Goal: Information Seeking & Learning: Learn about a topic

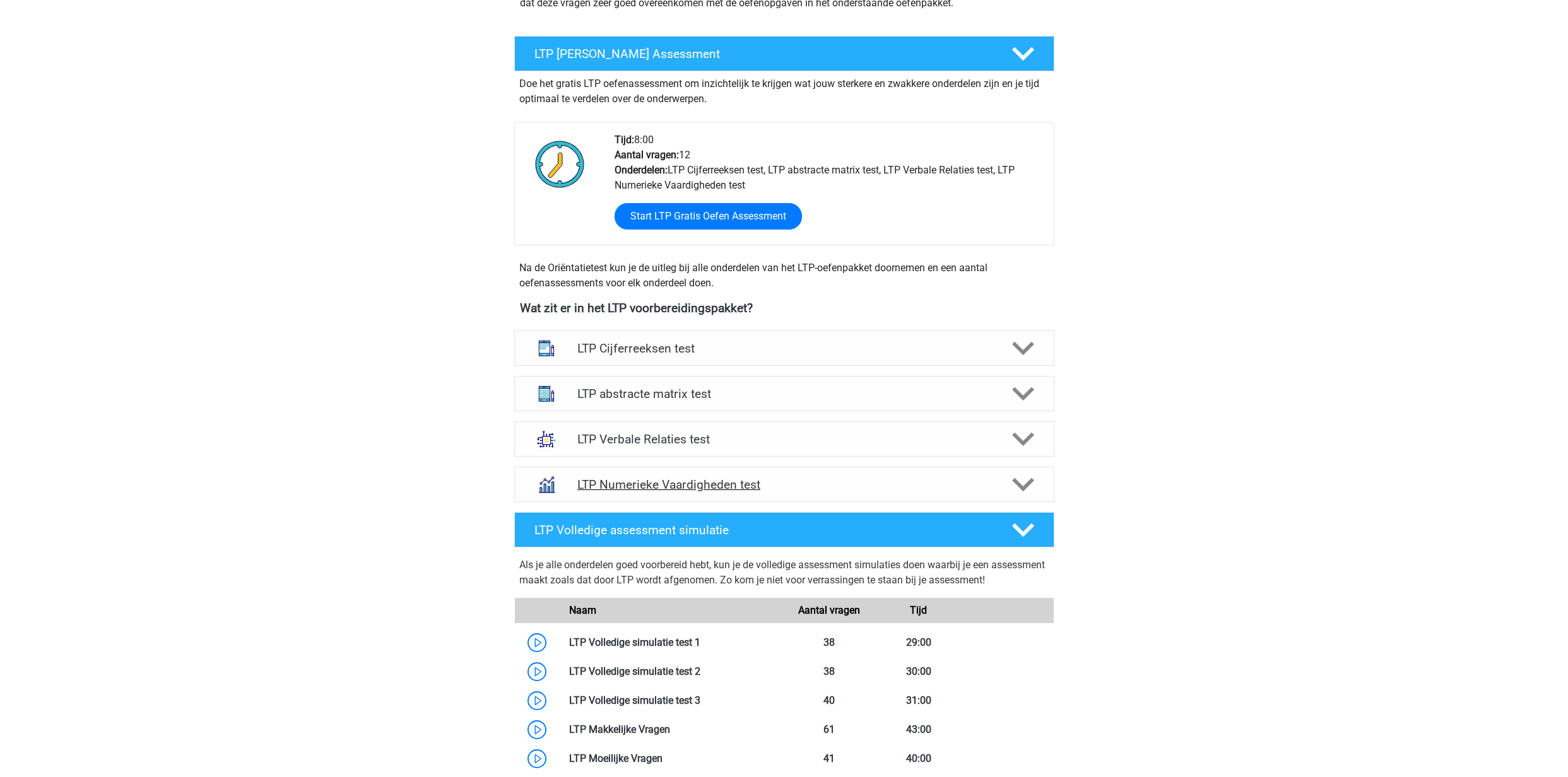
scroll to position [209, 0]
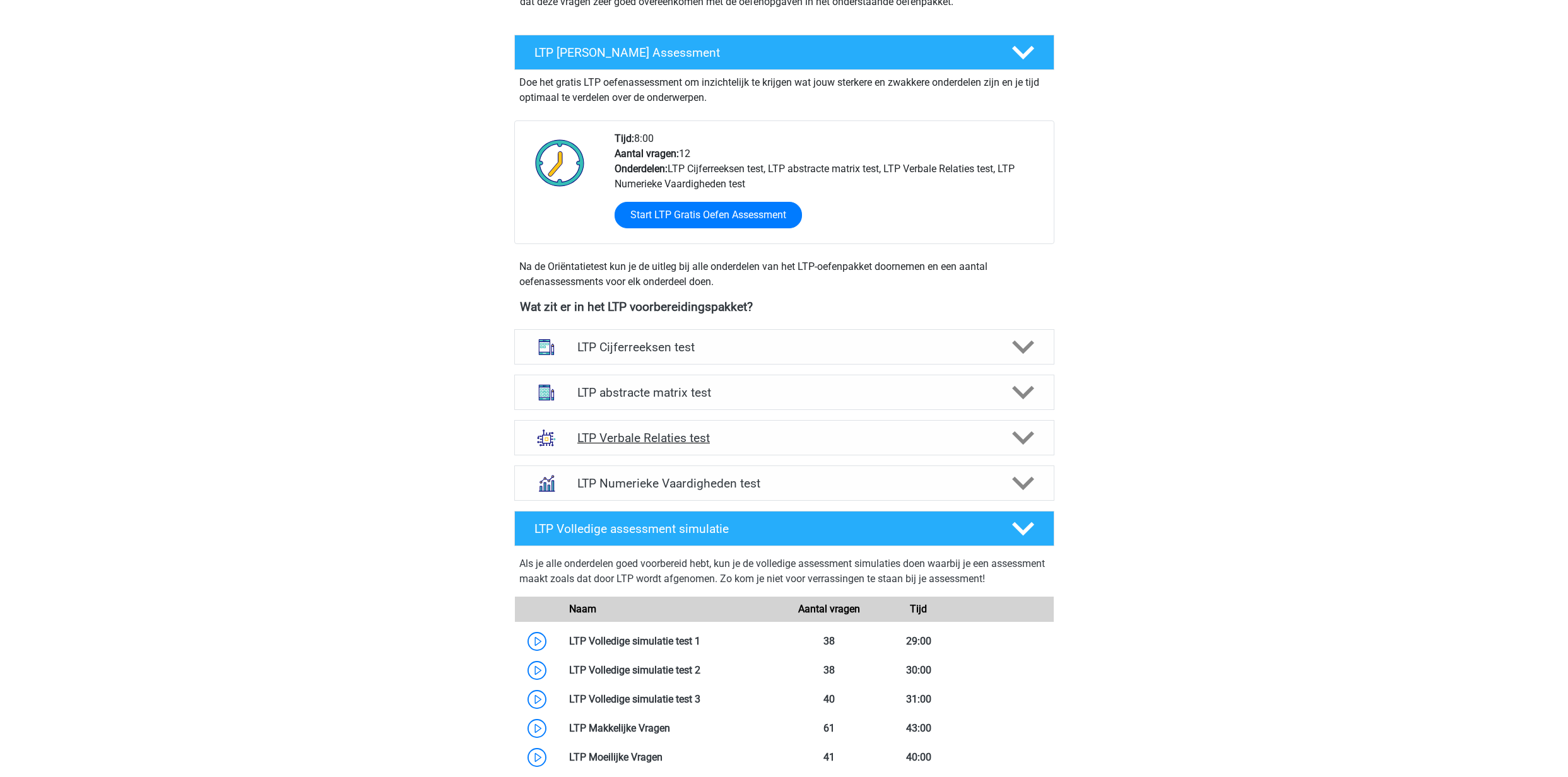
click at [822, 437] on h4 "LTP Verbale Relaties test" at bounding box center [784, 438] width 413 height 15
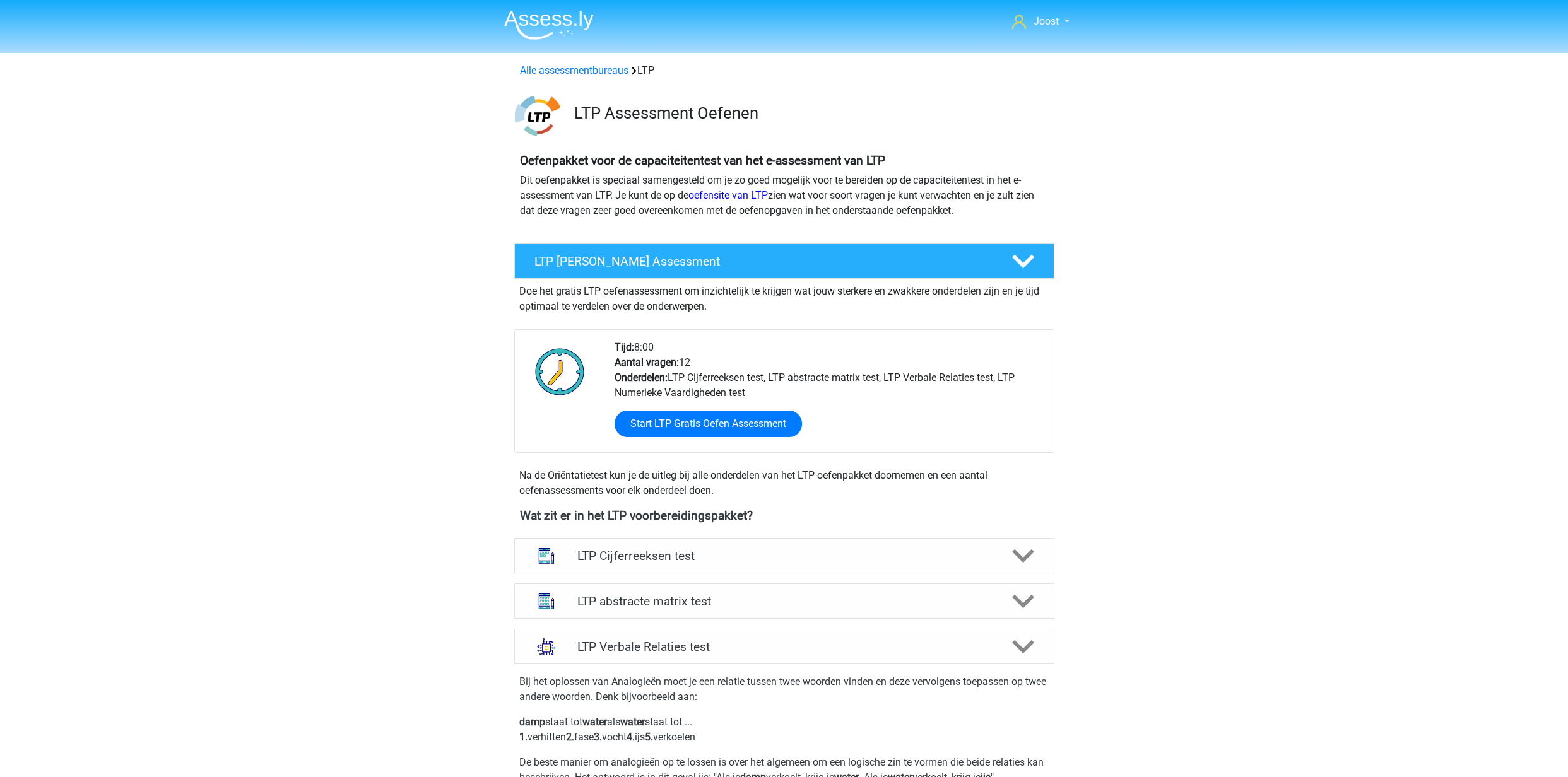
scroll to position [0, 0]
click at [534, 68] on link "Alle assessmentbureaus" at bounding box center [574, 70] width 109 height 12
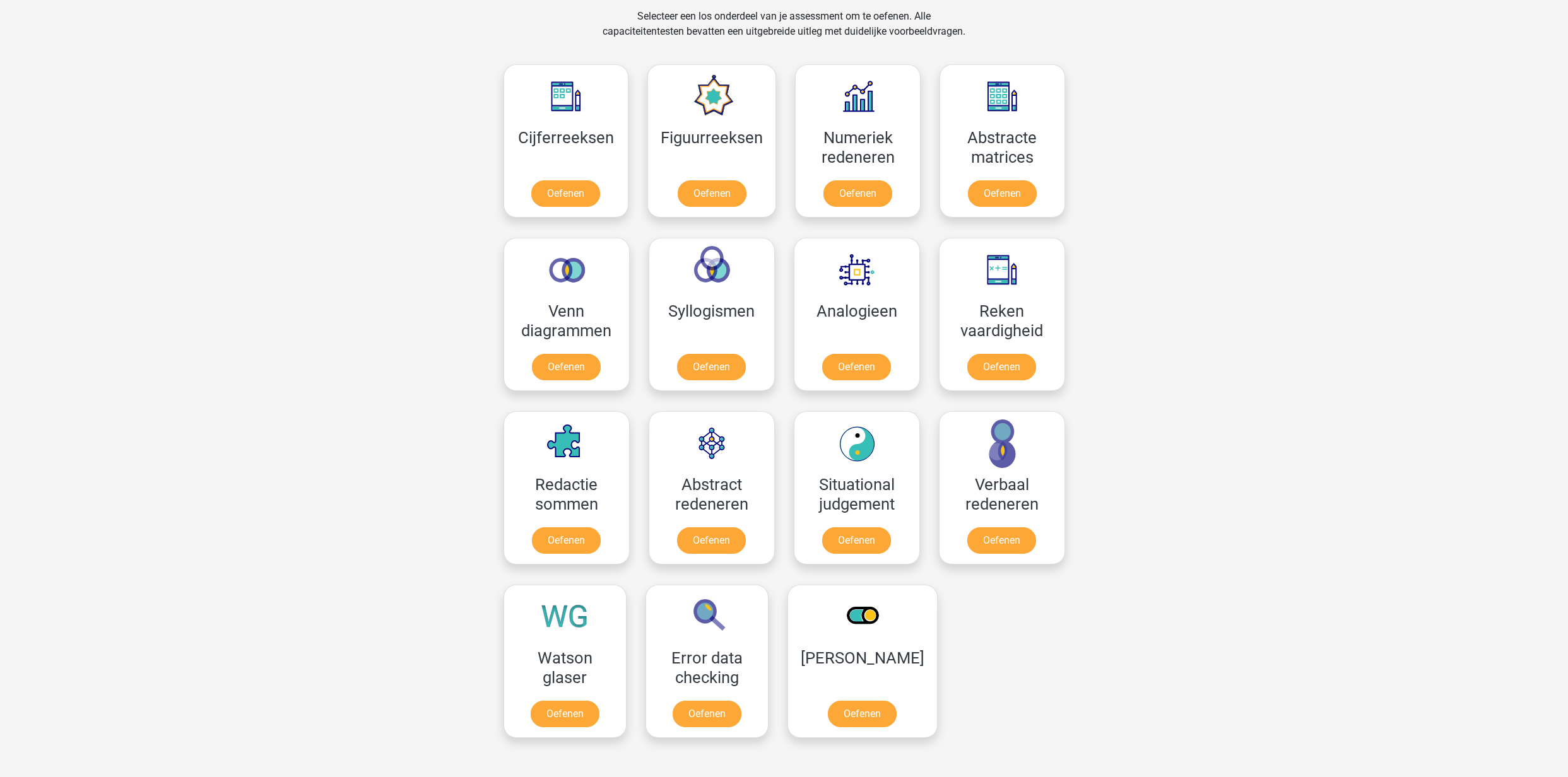
scroll to position [1111, 0]
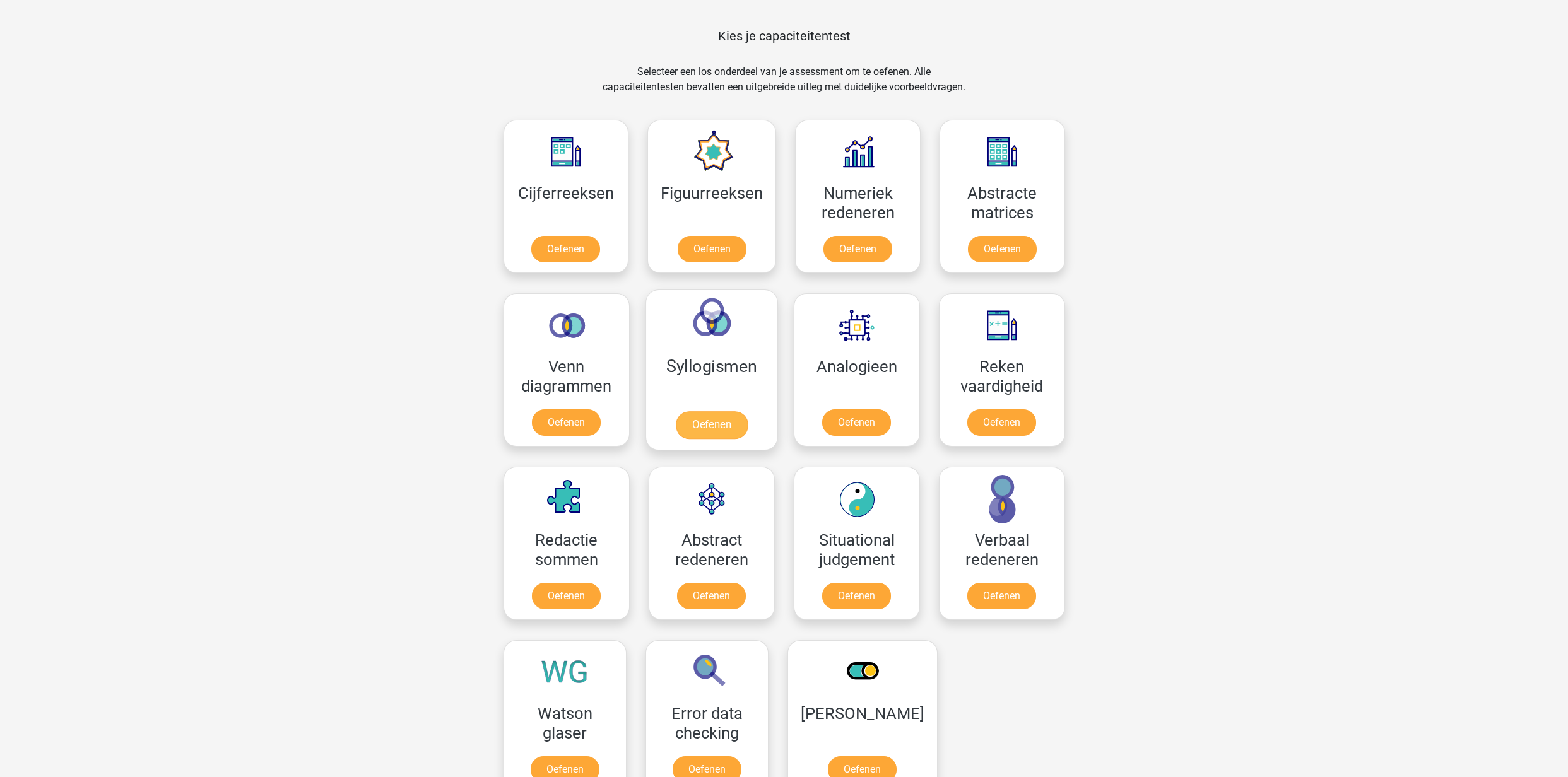
click at [747, 411] on link "Oefenen" at bounding box center [711, 425] width 72 height 28
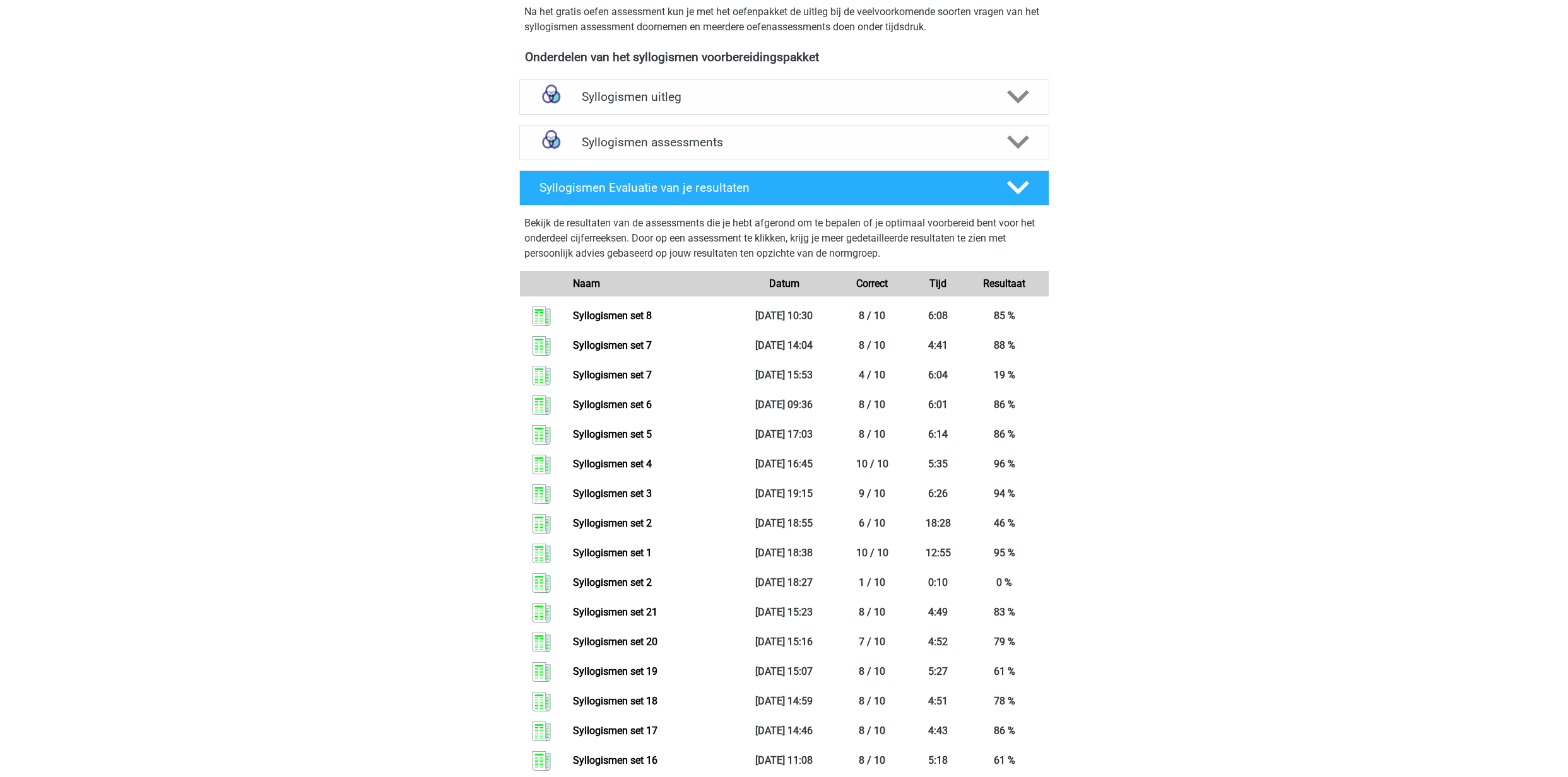
scroll to position [343, 0]
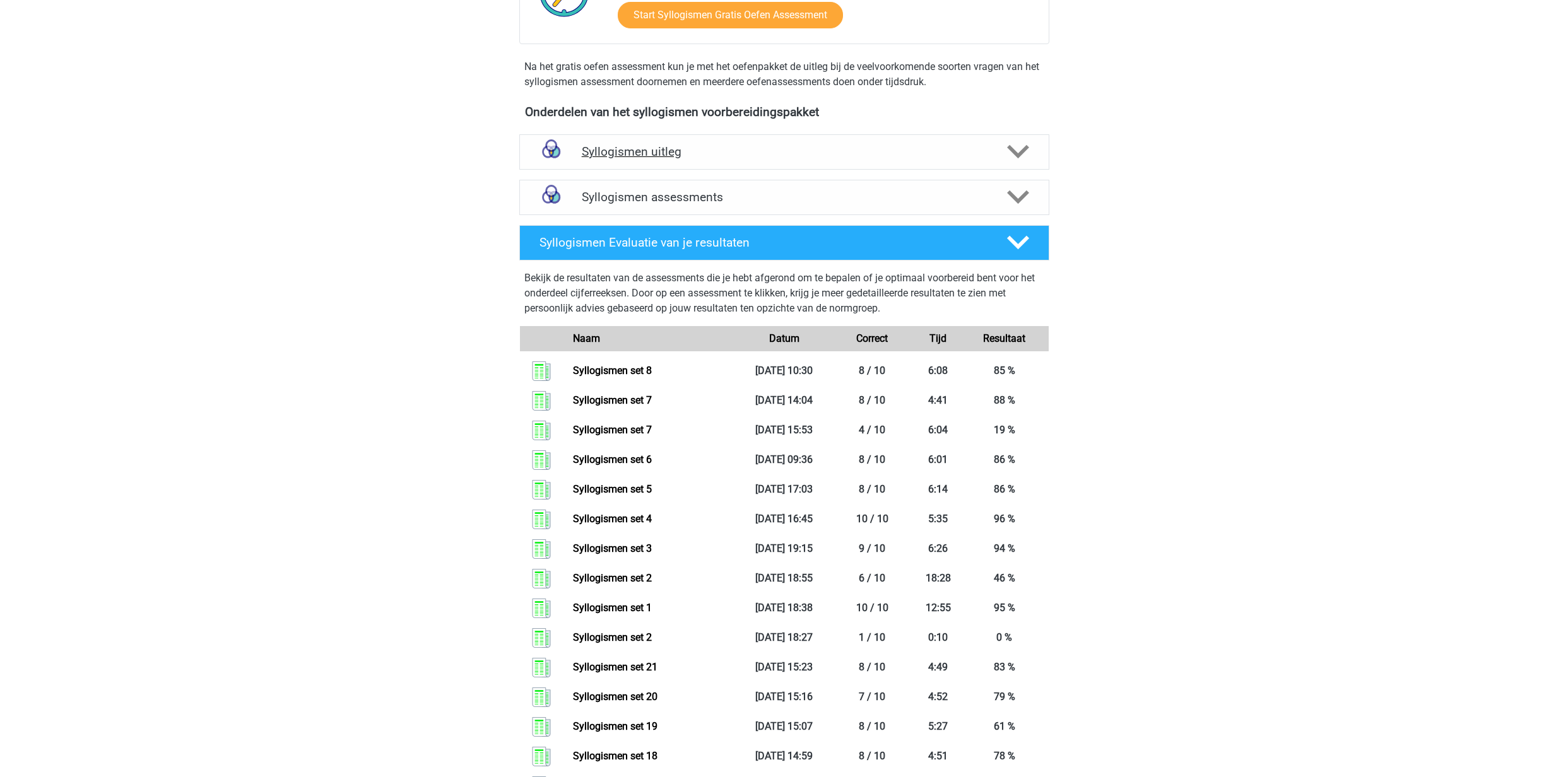
click at [744, 163] on div "Syllogismen uitleg" at bounding box center [785, 152] width 530 height 35
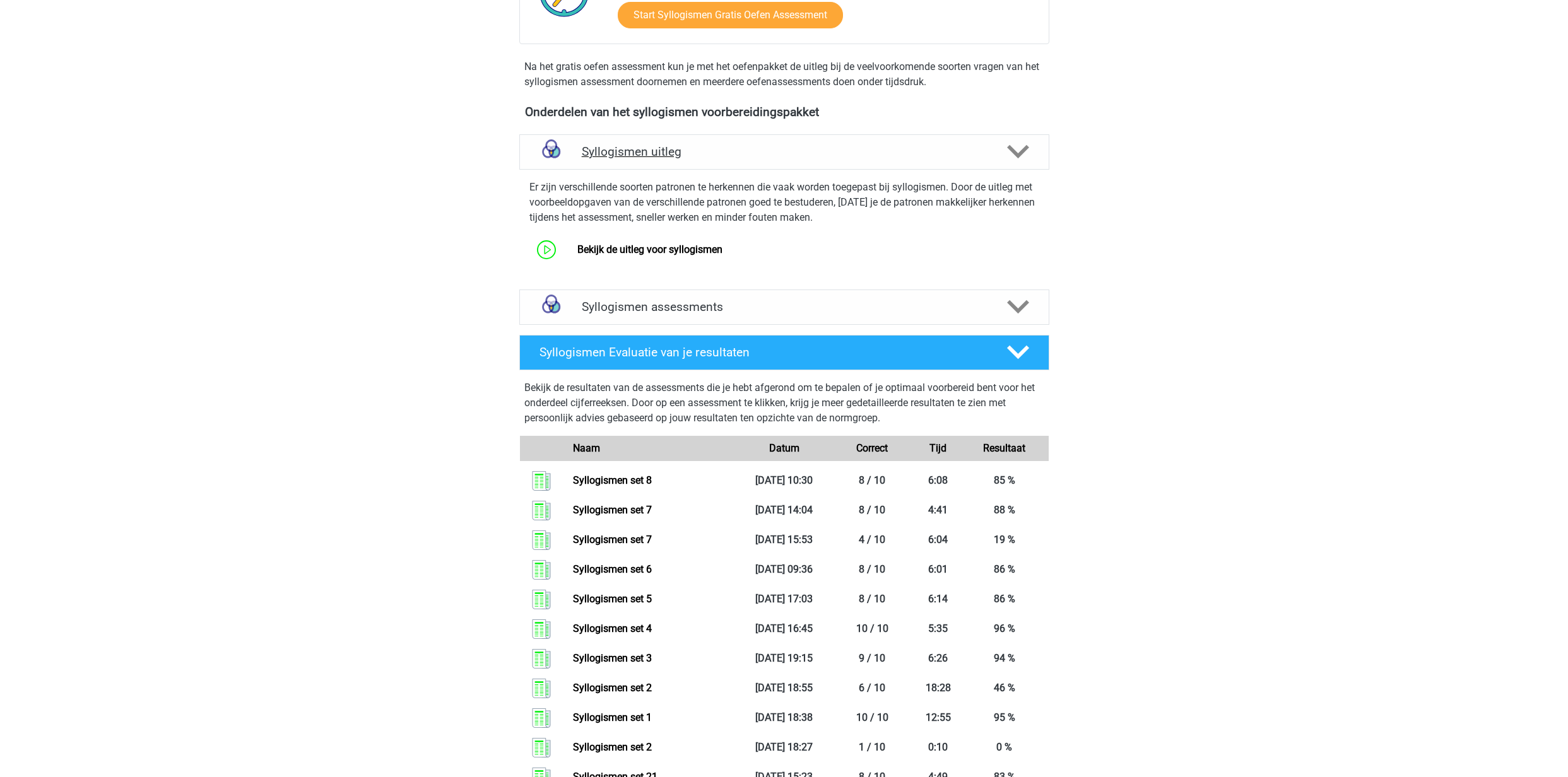
click at [724, 159] on div "Syllogismen uitleg" at bounding box center [785, 152] width 530 height 35
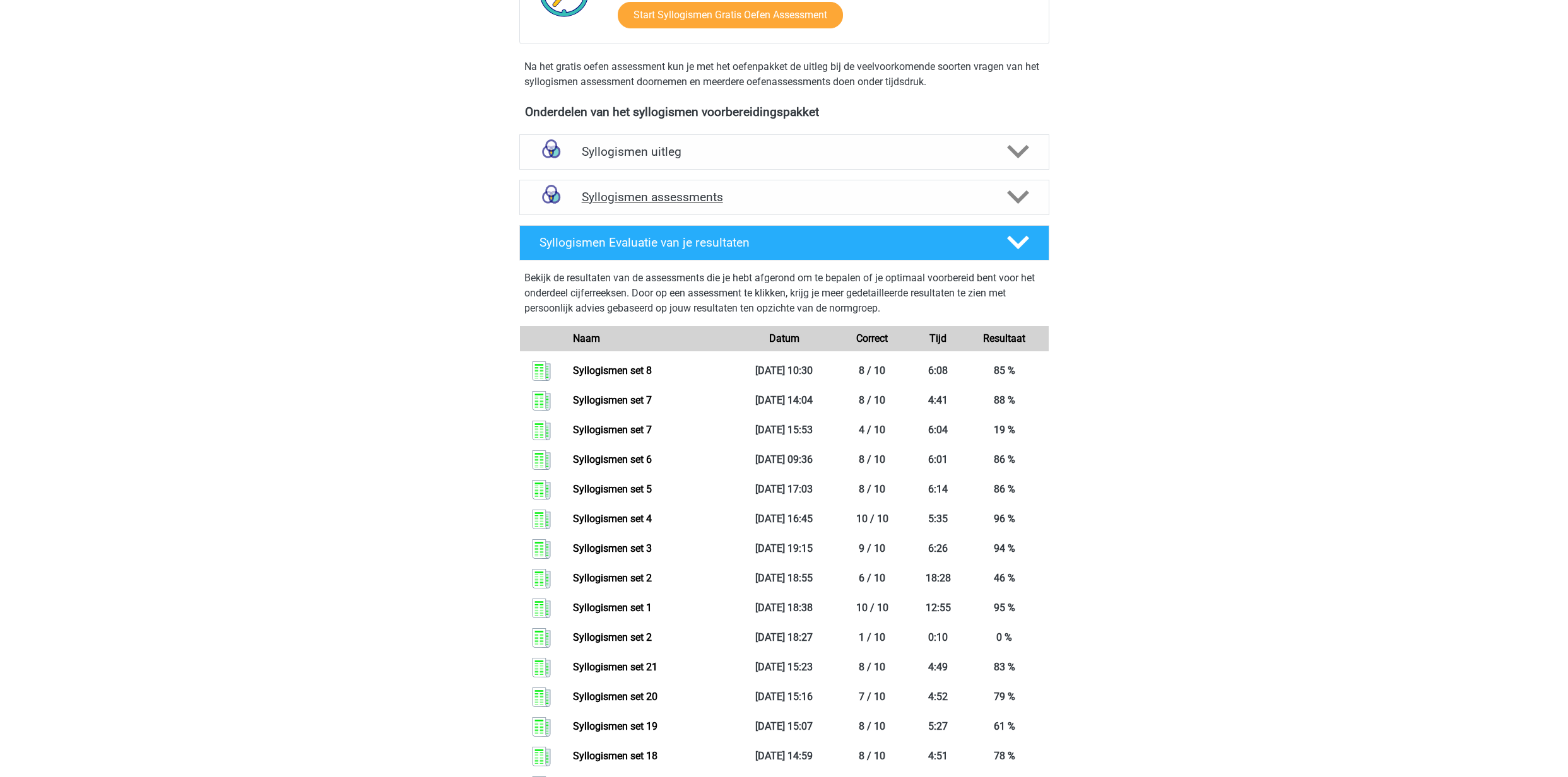
click at [736, 197] on h4 "Syllogismen assessments" at bounding box center [784, 197] width 405 height 15
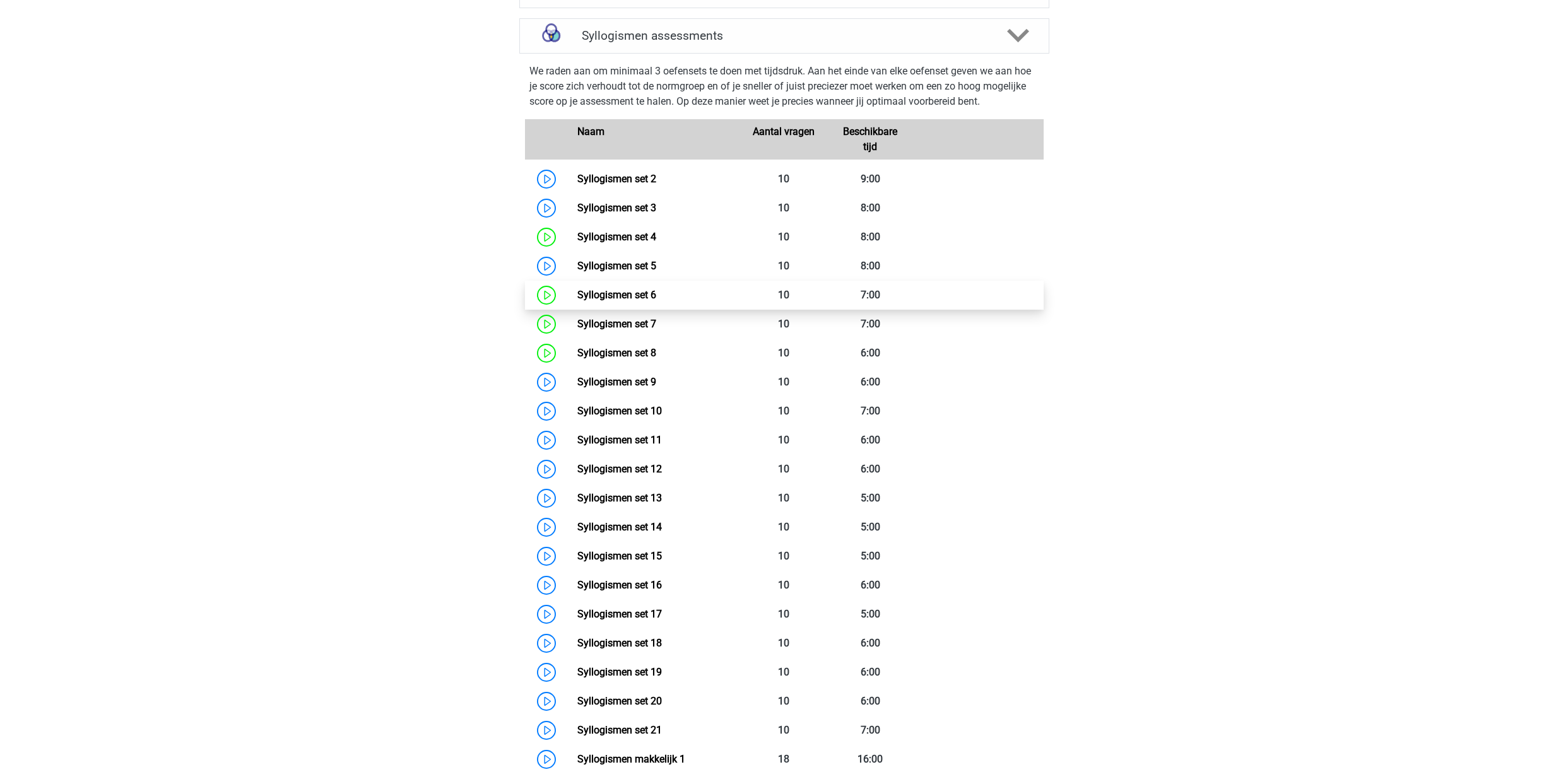
scroll to position [530, 0]
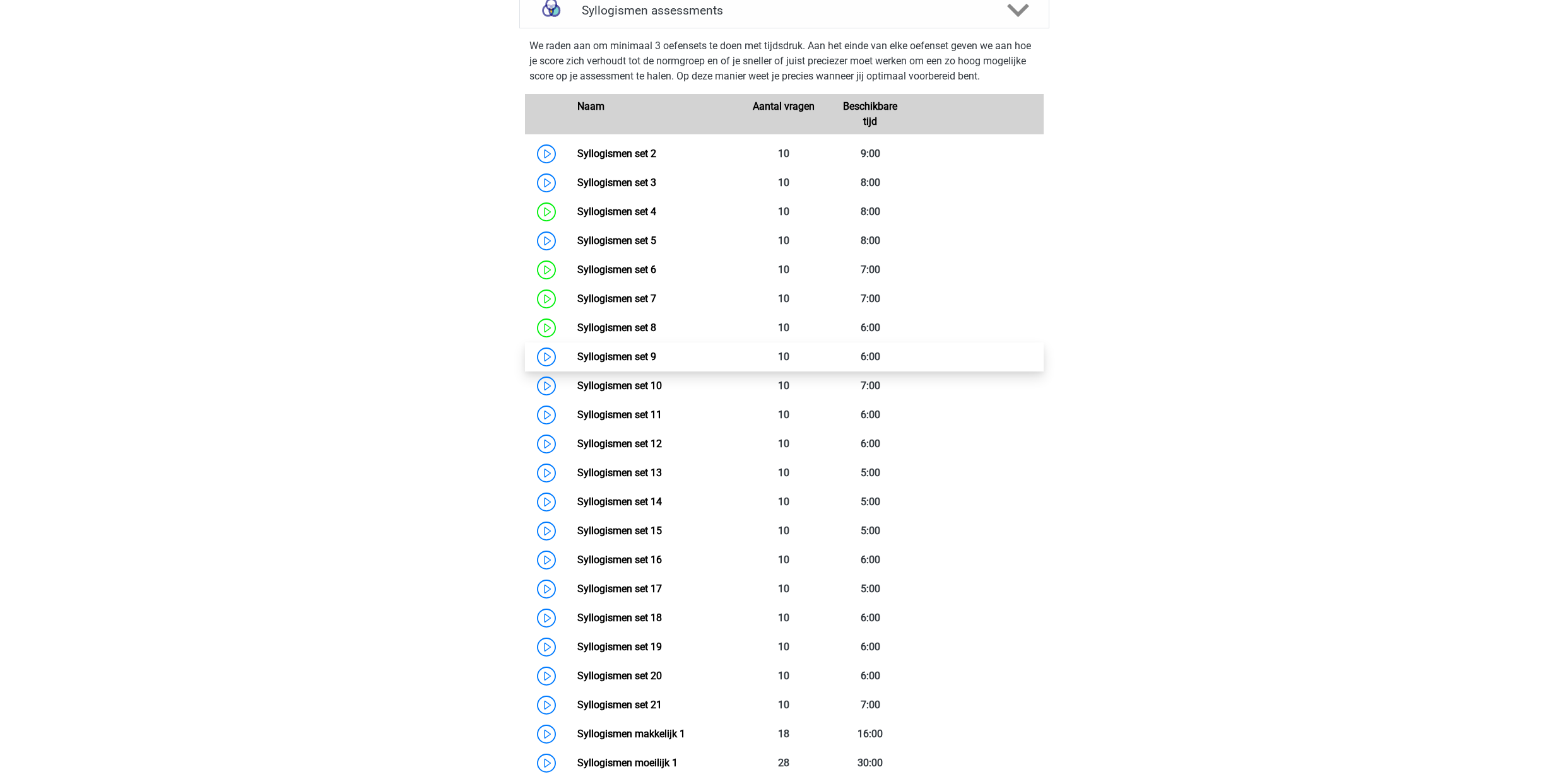
click at [656, 359] on link "Syllogismen set 9" at bounding box center [616, 356] width 79 height 12
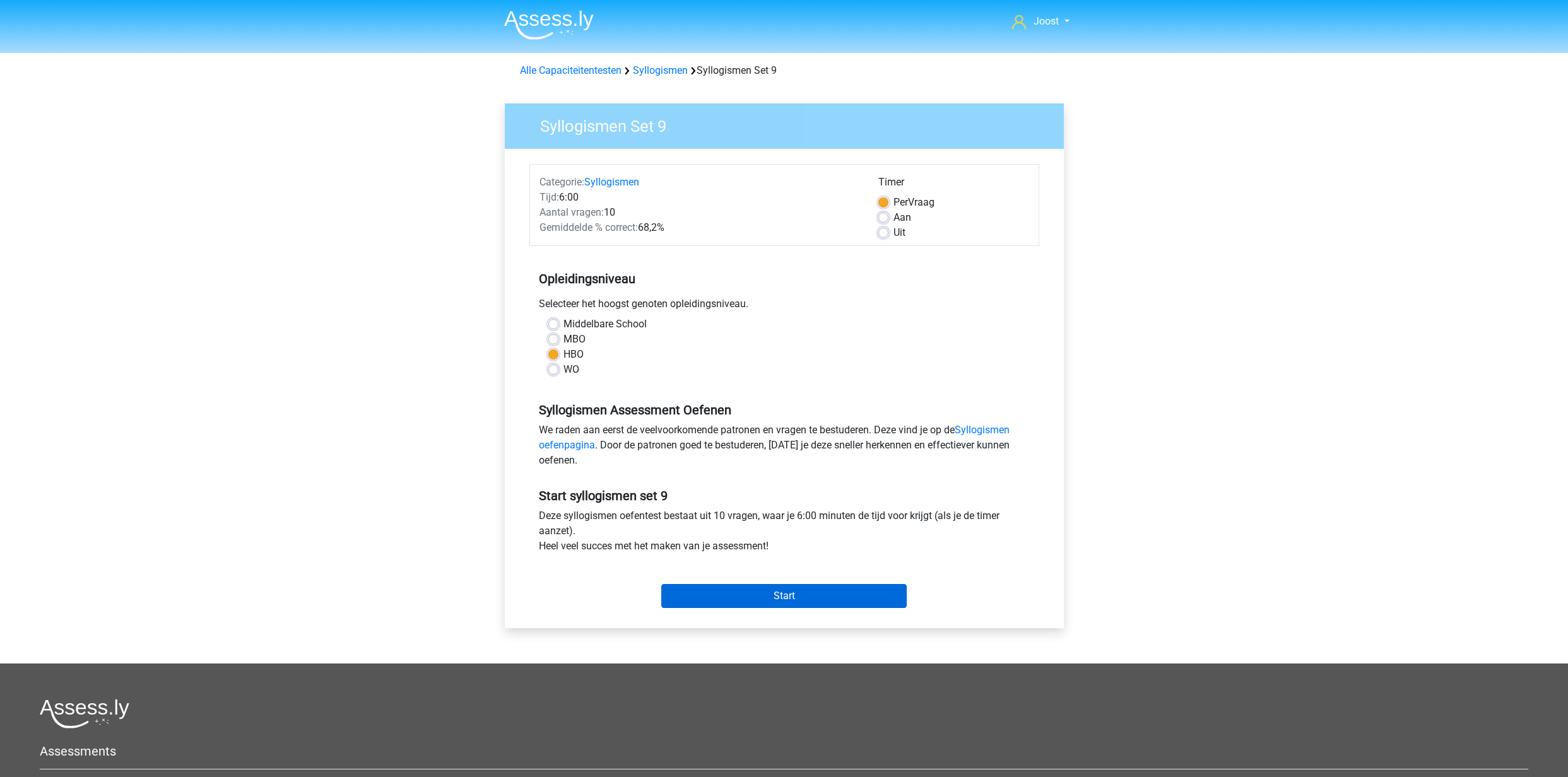
click at [815, 599] on input "Start" at bounding box center [784, 596] width 246 height 24
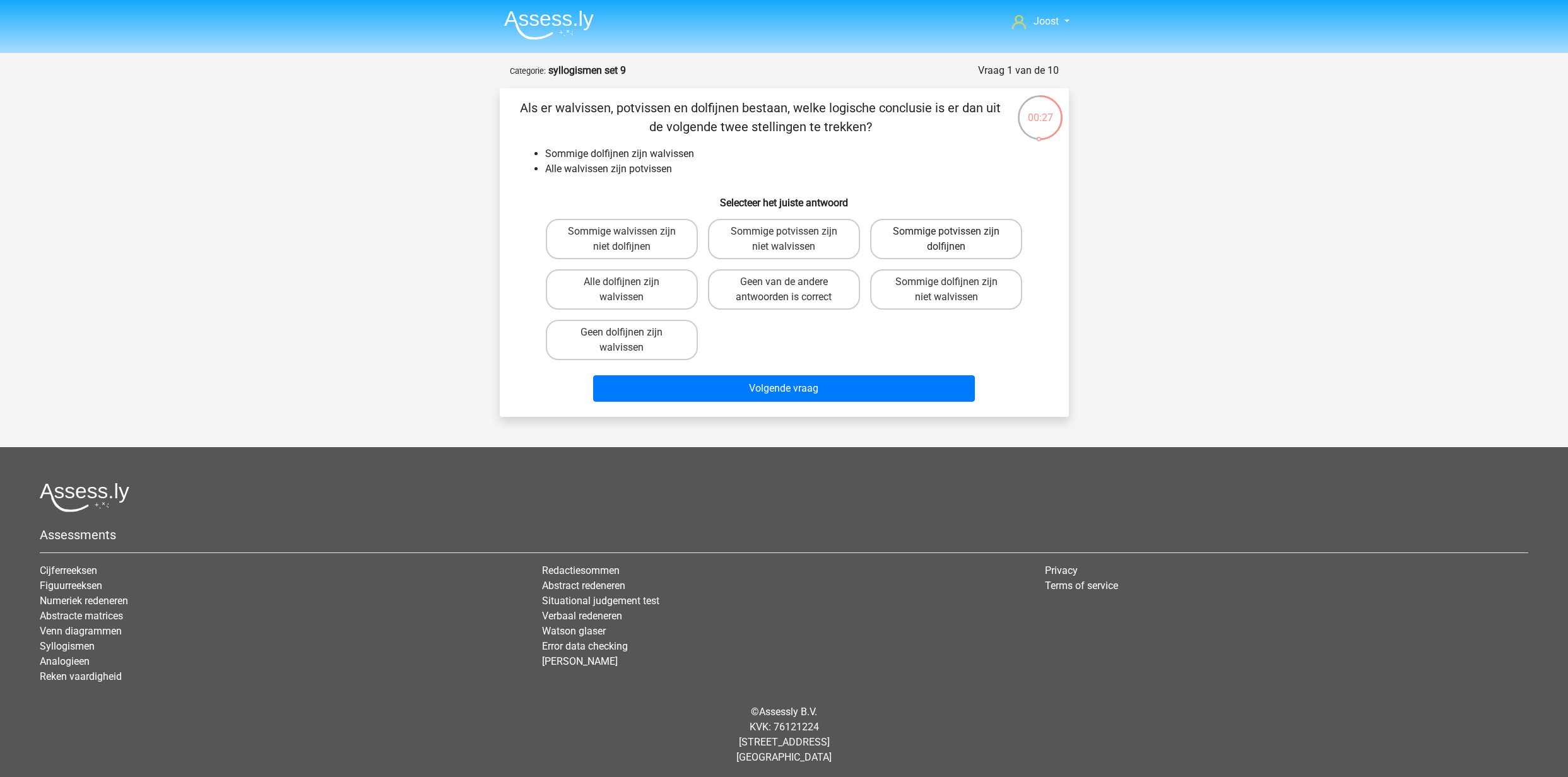
click at [966, 231] on label "Sommige potvissen zijn dolfijnen" at bounding box center [946, 239] width 152 height 41
click at [955, 232] on input "Sommige potvissen zijn dolfijnen" at bounding box center [950, 235] width 8 height 8
radio input "true"
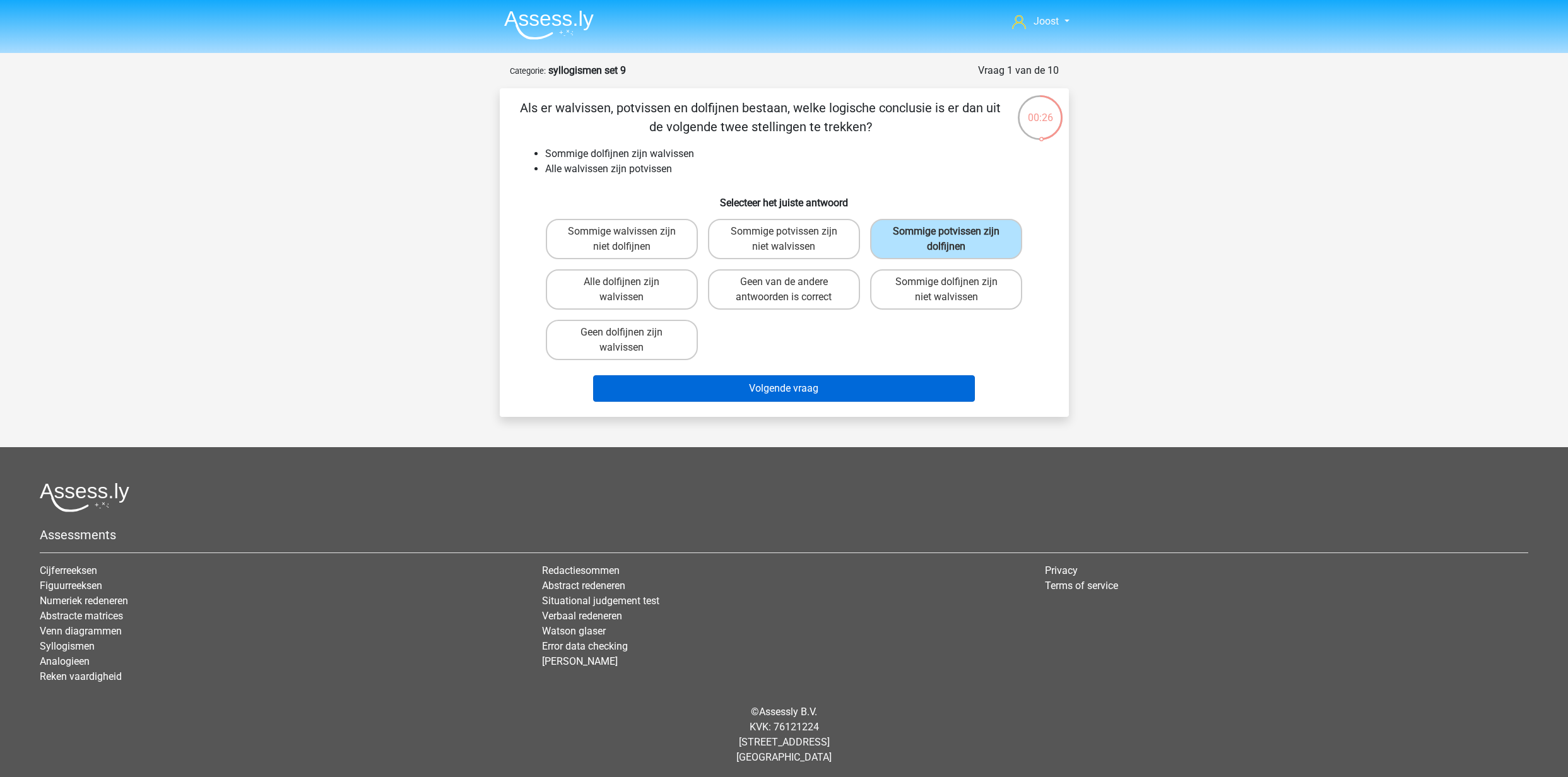
click at [898, 384] on button "Volgende vraag" at bounding box center [784, 389] width 382 height 27
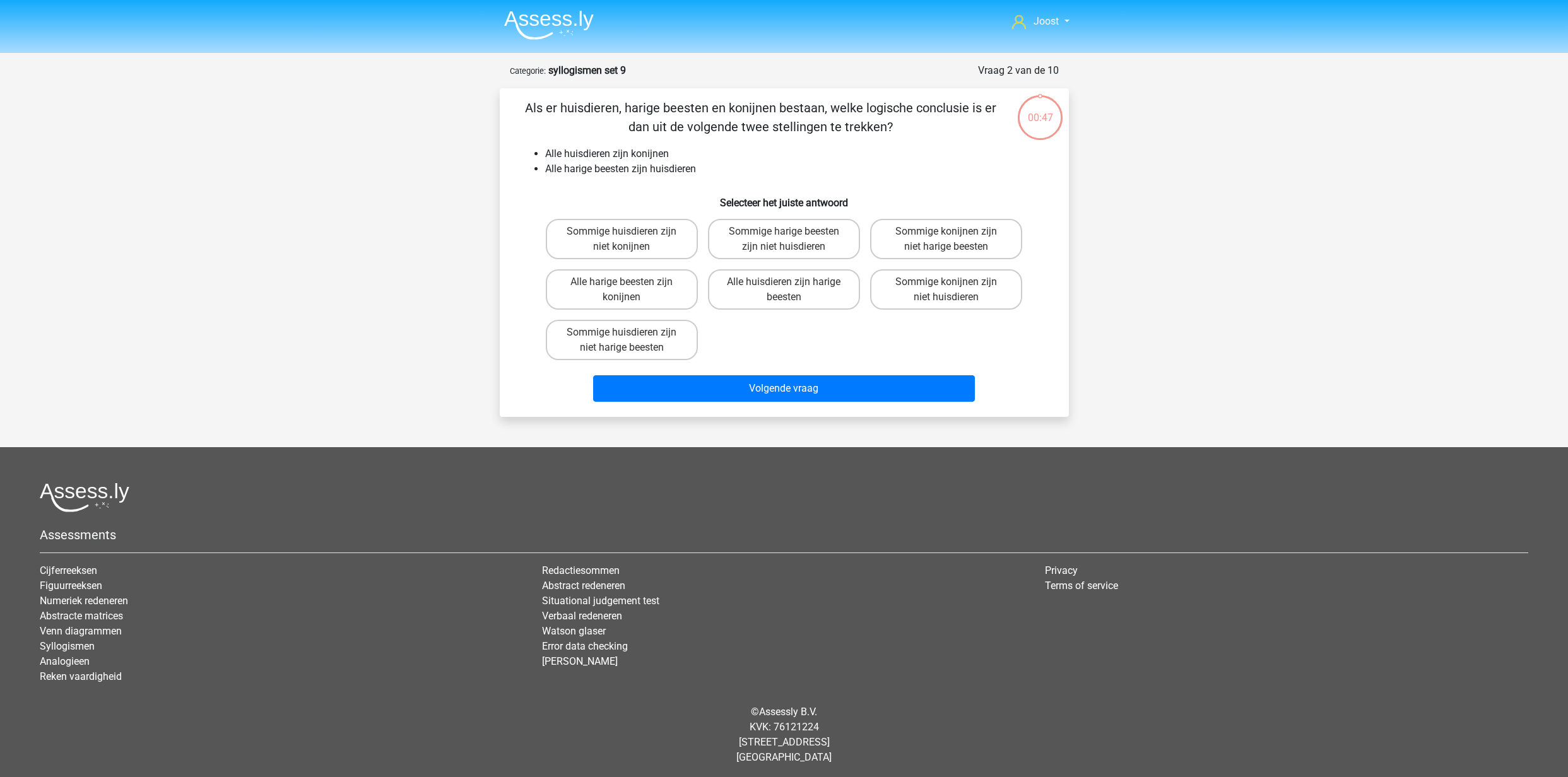
scroll to position [3, 0]
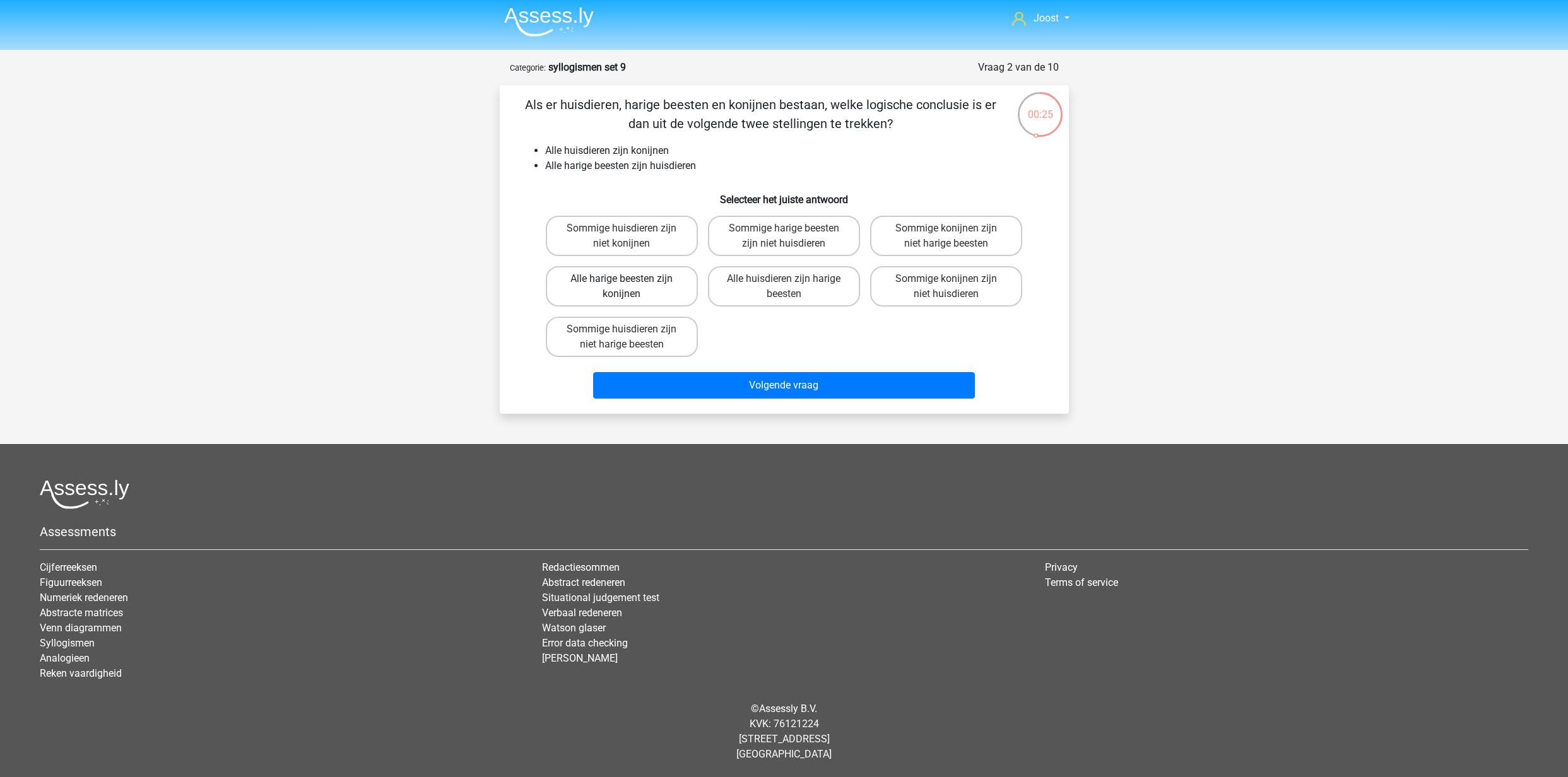
click at [647, 280] on label "Alle harige beesten zijn konijnen" at bounding box center [622, 286] width 152 height 41
click at [630, 280] on input "Alle harige beesten zijn konijnen" at bounding box center [625, 283] width 8 height 8
radio input "true"
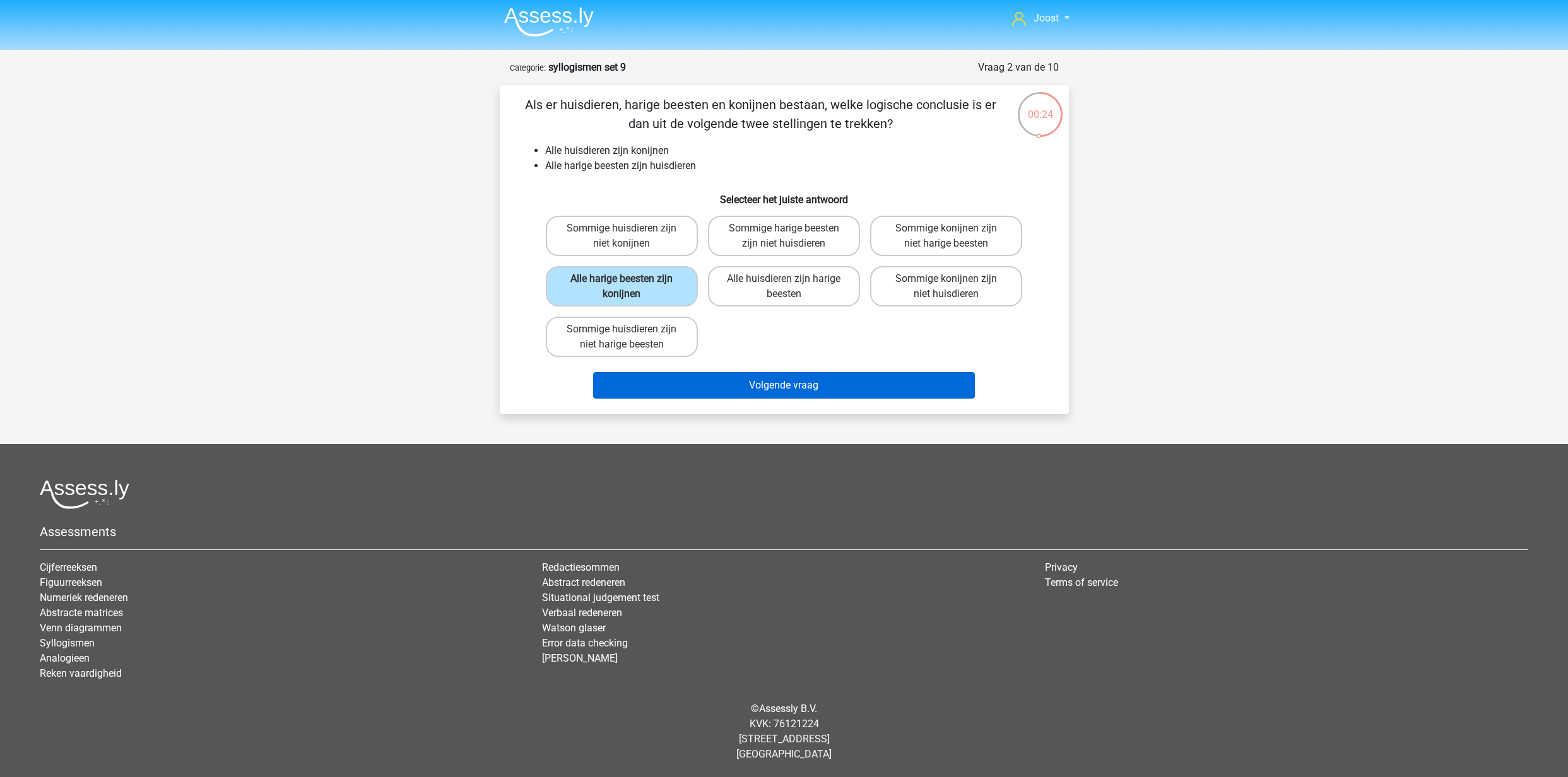
click at [777, 376] on button "Volgende vraag" at bounding box center [784, 385] width 382 height 27
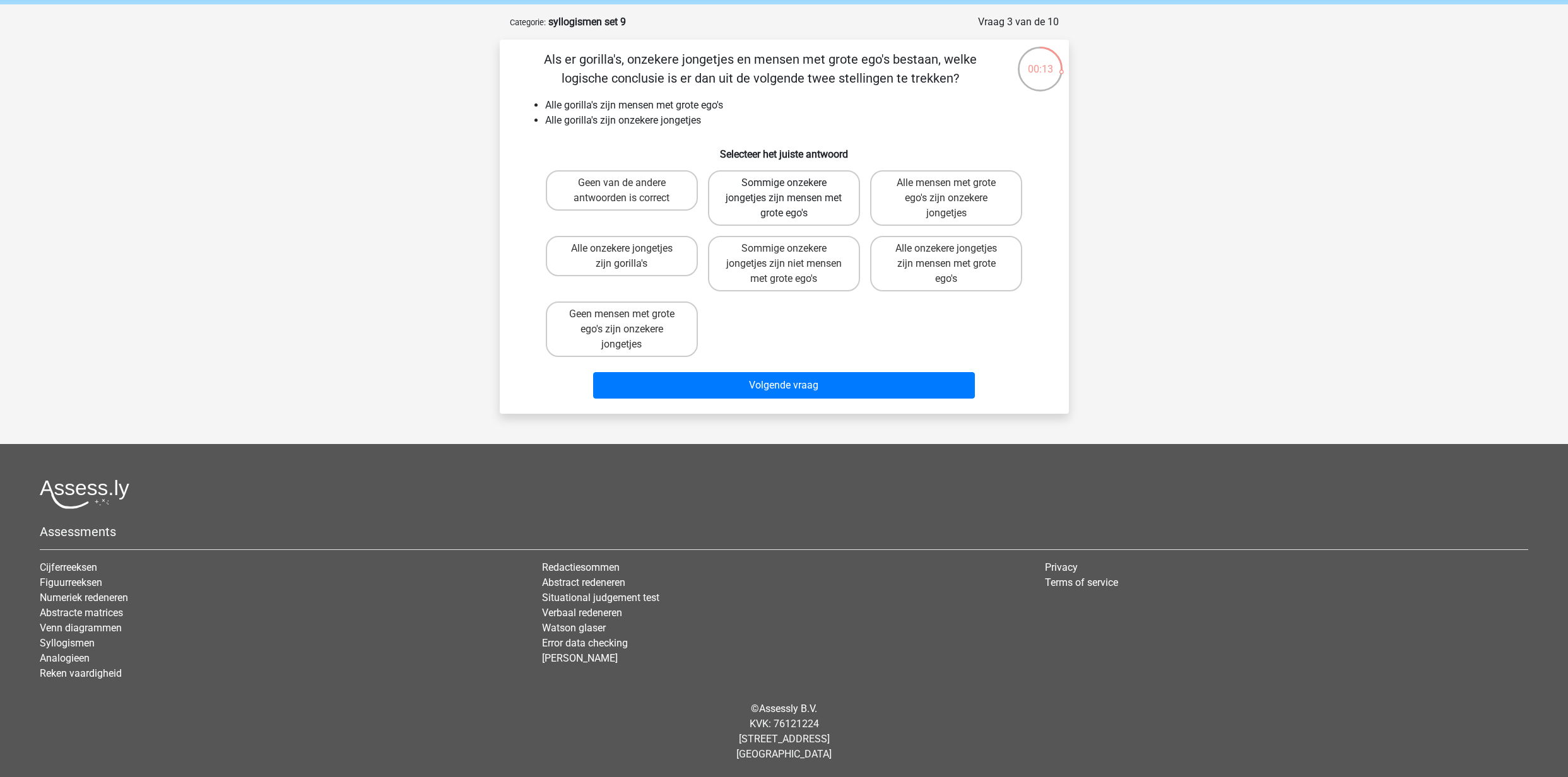
click at [750, 208] on label "Sommige onzekere jongetjes zijn mensen met grote ego's" at bounding box center [784, 198] width 152 height 55
click at [784, 191] on input "Sommige onzekere jongetjes zijn mensen met grote ego's" at bounding box center [788, 187] width 8 height 8
radio input "true"
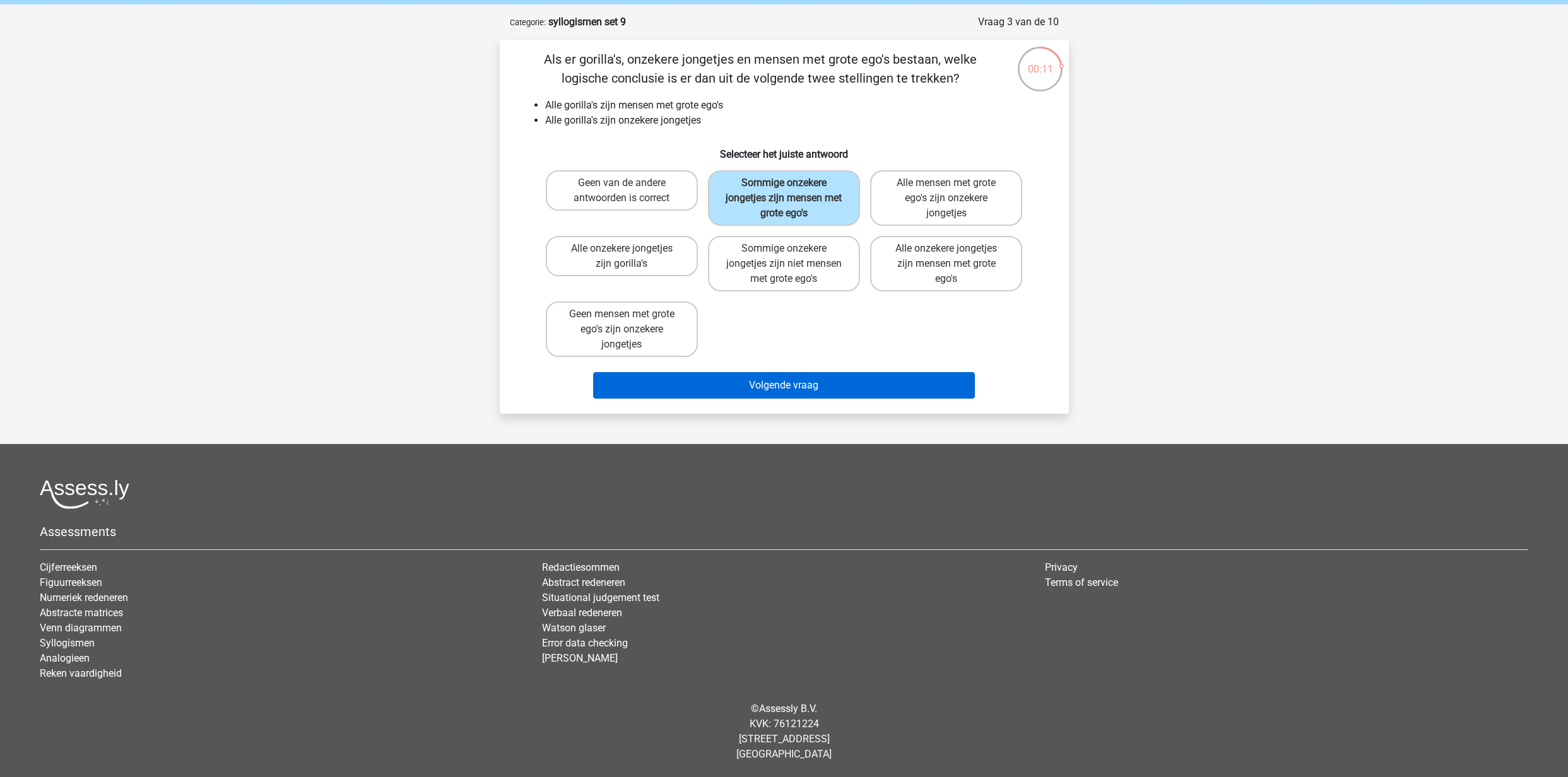
click at [878, 387] on button "Volgende vraag" at bounding box center [784, 385] width 382 height 27
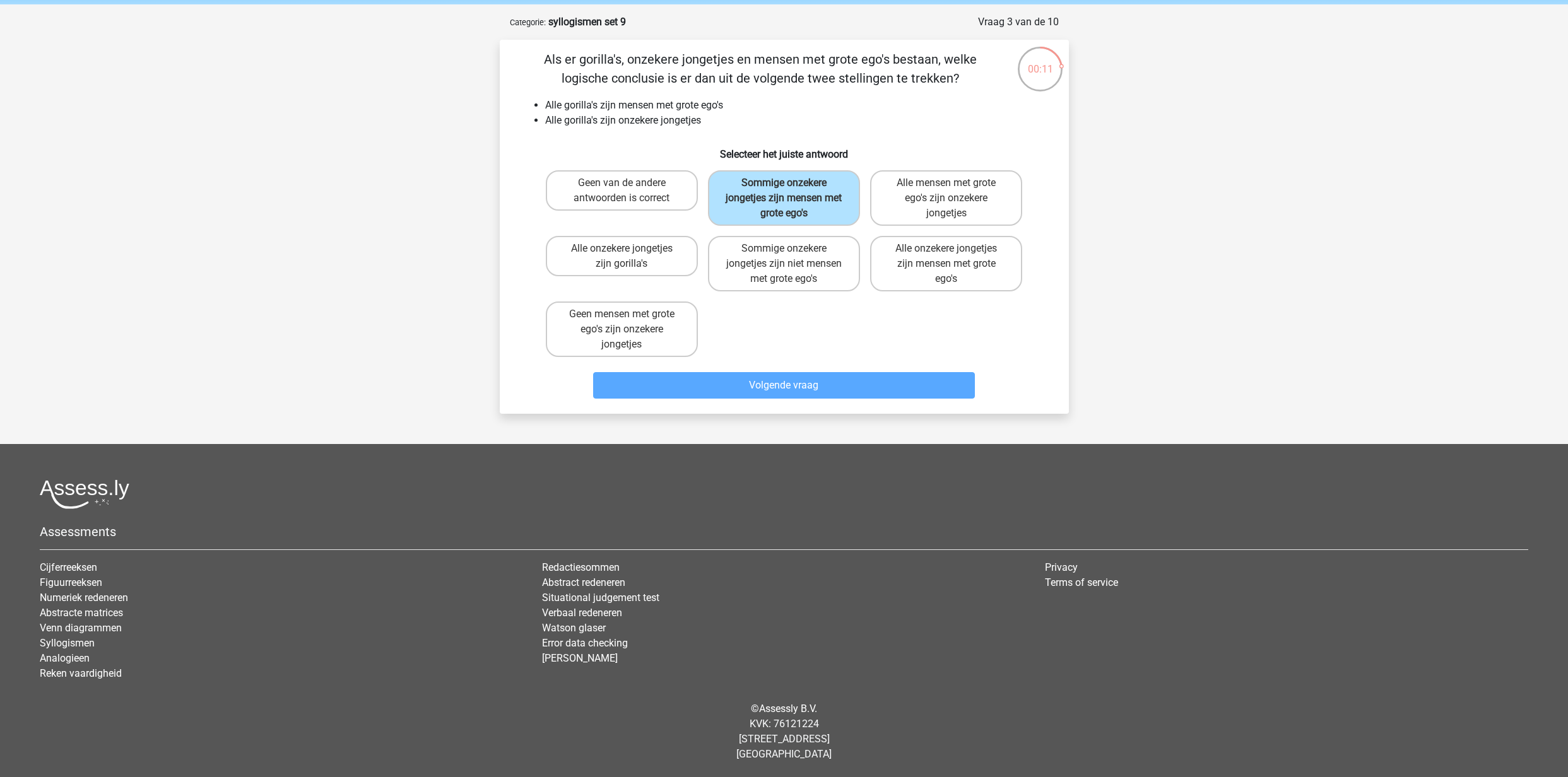
scroll to position [3, 0]
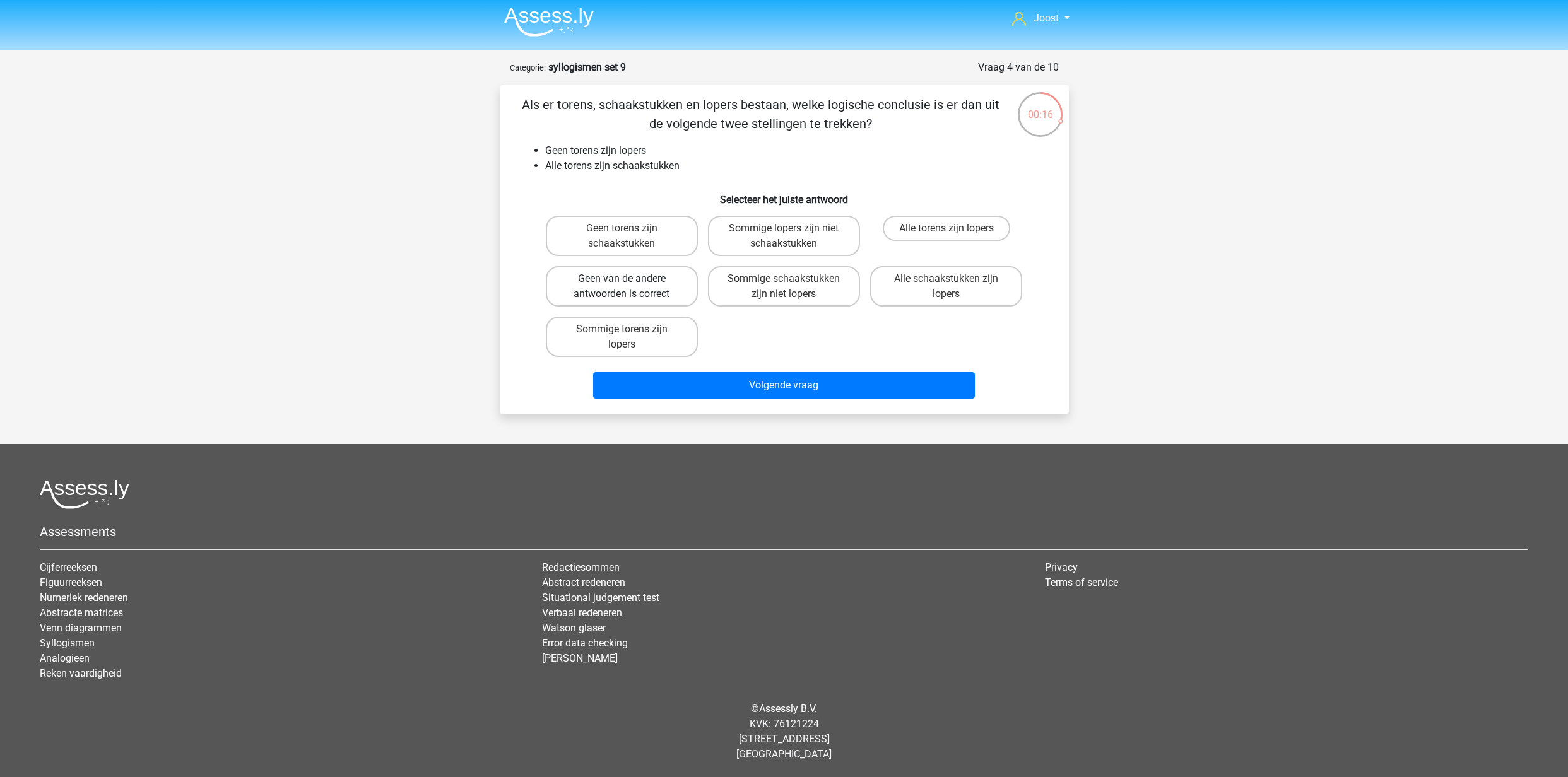
click at [594, 283] on label "Geen van de andere antwoorden is correct" at bounding box center [622, 286] width 152 height 41
click at [622, 283] on input "Geen van de andere antwoorden is correct" at bounding box center [625, 283] width 8 height 8
radio input "true"
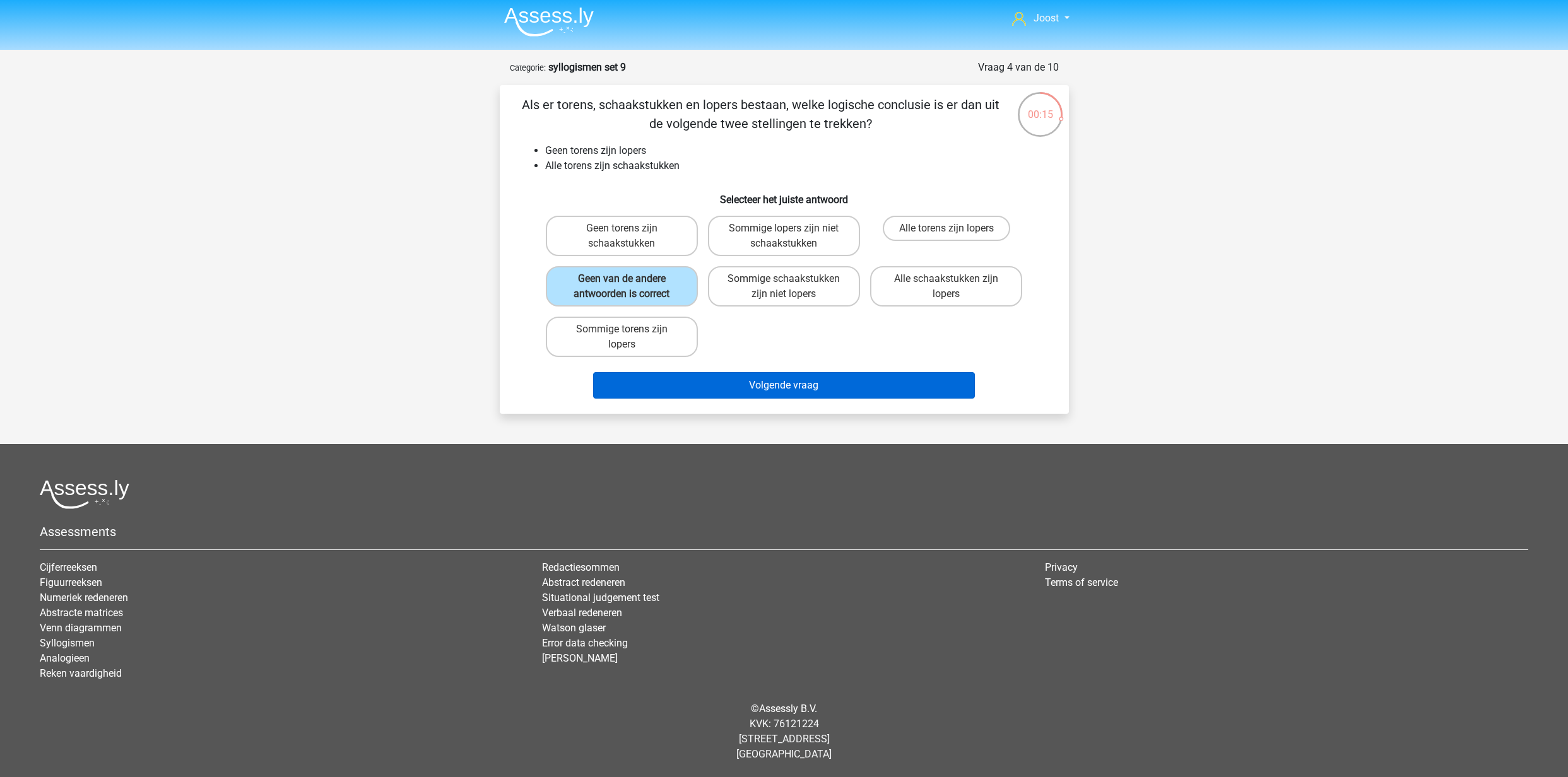
click at [781, 389] on button "Volgende vraag" at bounding box center [784, 385] width 382 height 27
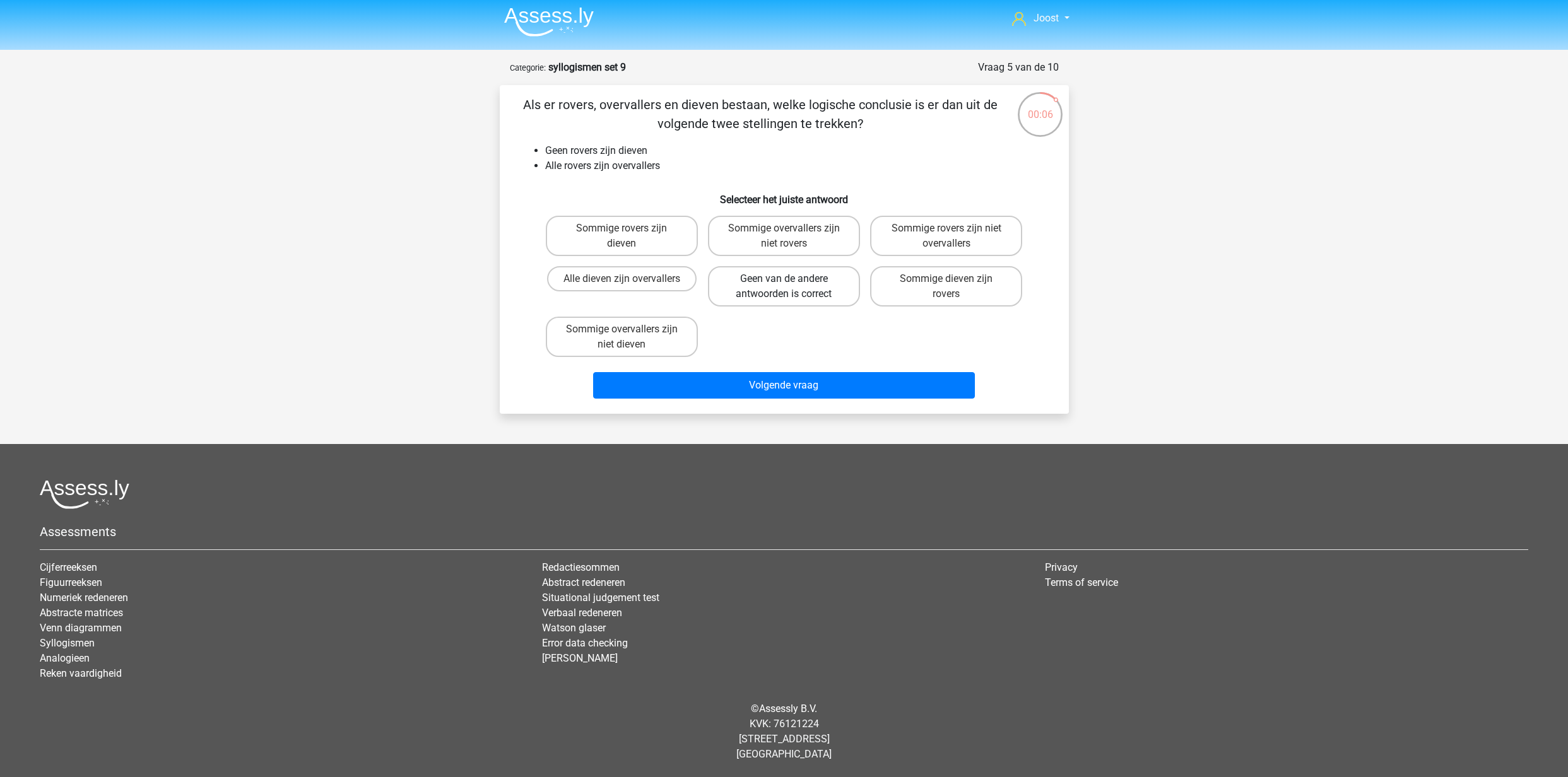
click at [828, 282] on label "Geen van de andere antwoorden is correct" at bounding box center [784, 286] width 152 height 41
click at [792, 282] on input "Geen van de andere antwoorden is correct" at bounding box center [788, 283] width 8 height 8
radio input "true"
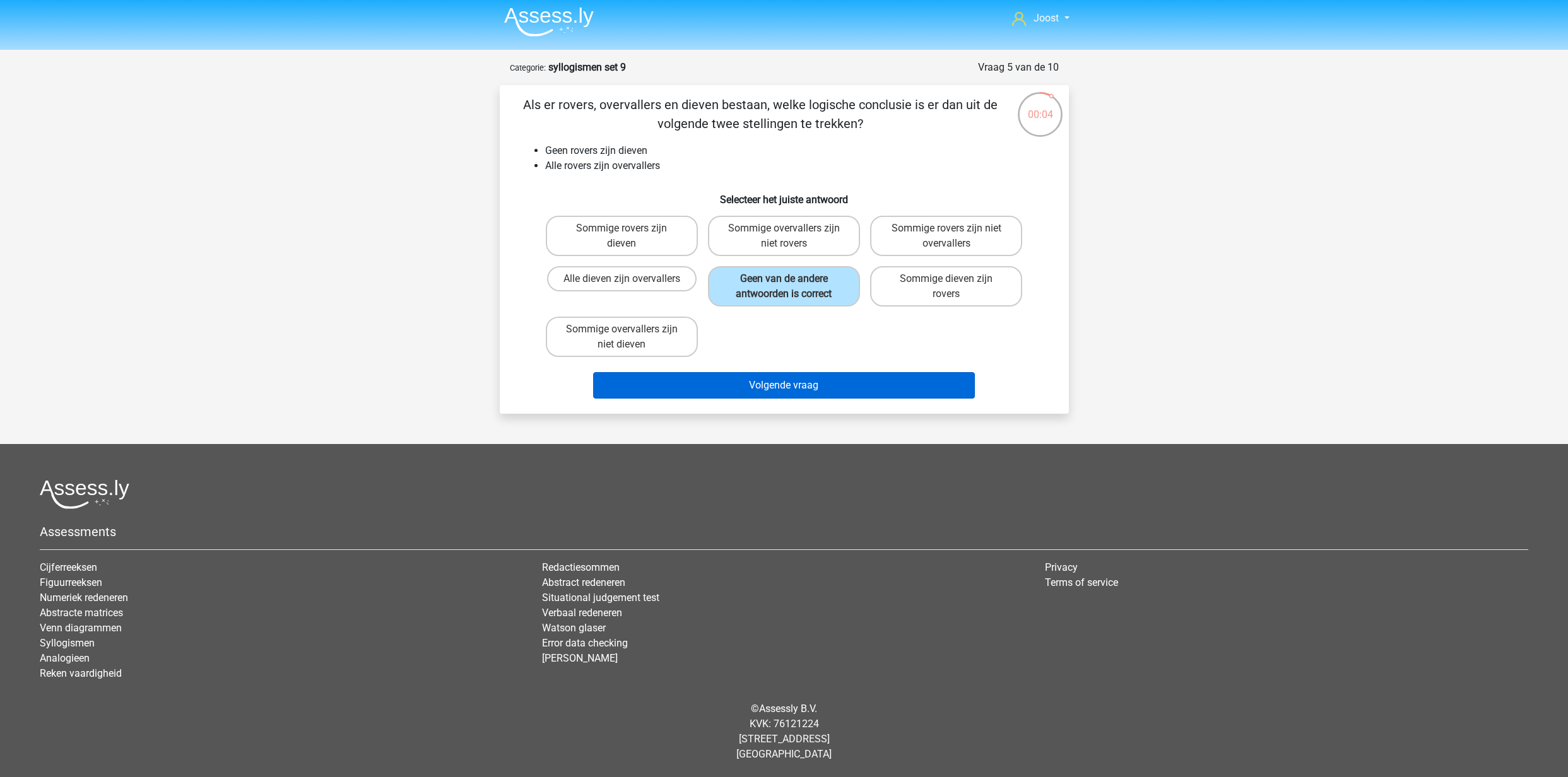
click at [849, 389] on button "Volgende vraag" at bounding box center [784, 385] width 382 height 27
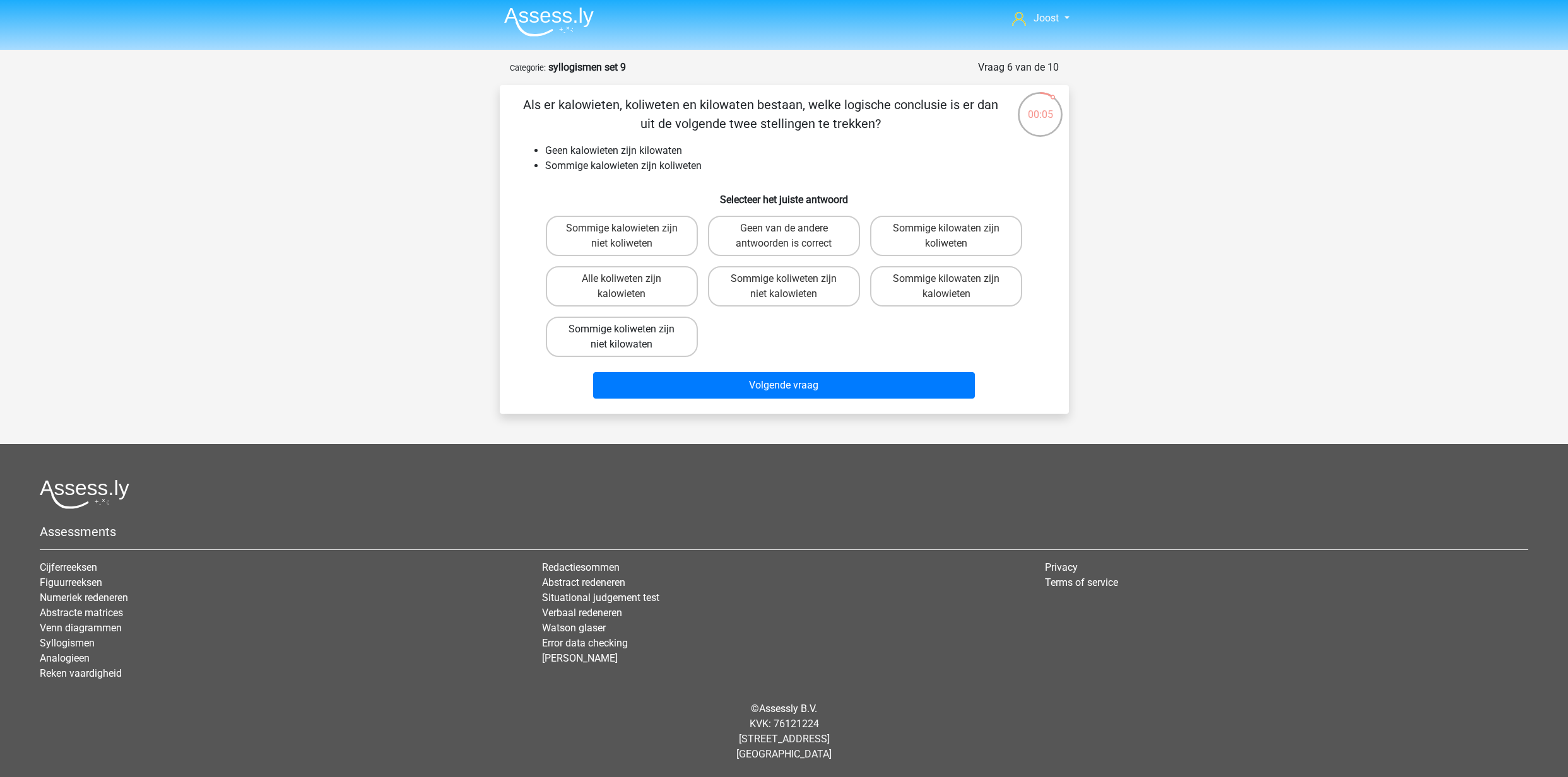
click at [644, 335] on label "Sommige koliweten zijn niet kilowaten" at bounding box center [622, 336] width 152 height 41
click at [630, 335] on input "Sommige koliweten zijn niet kilowaten" at bounding box center [625, 333] width 8 height 8
radio input "true"
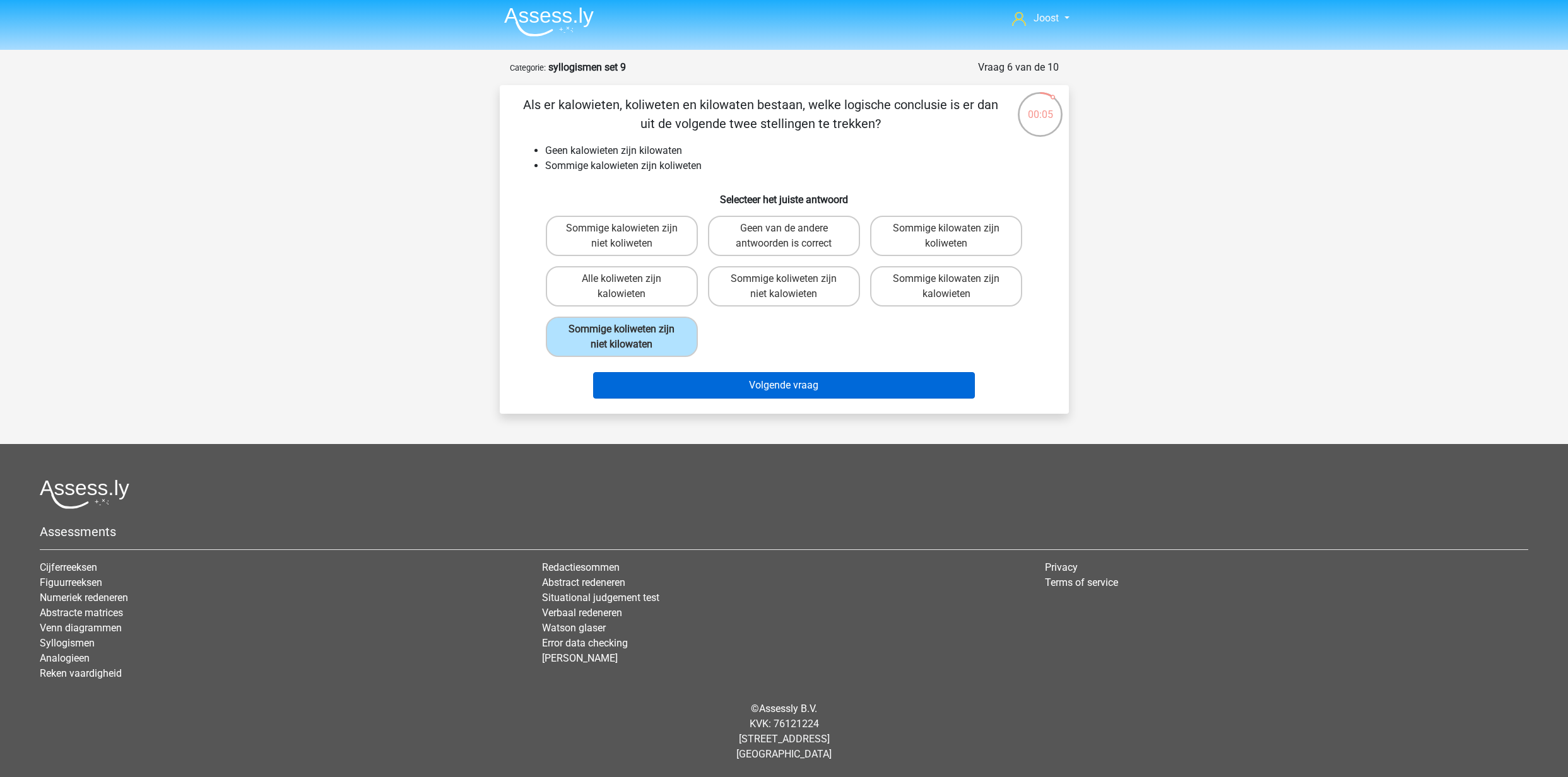
click at [666, 382] on button "Volgende vraag" at bounding box center [784, 385] width 382 height 27
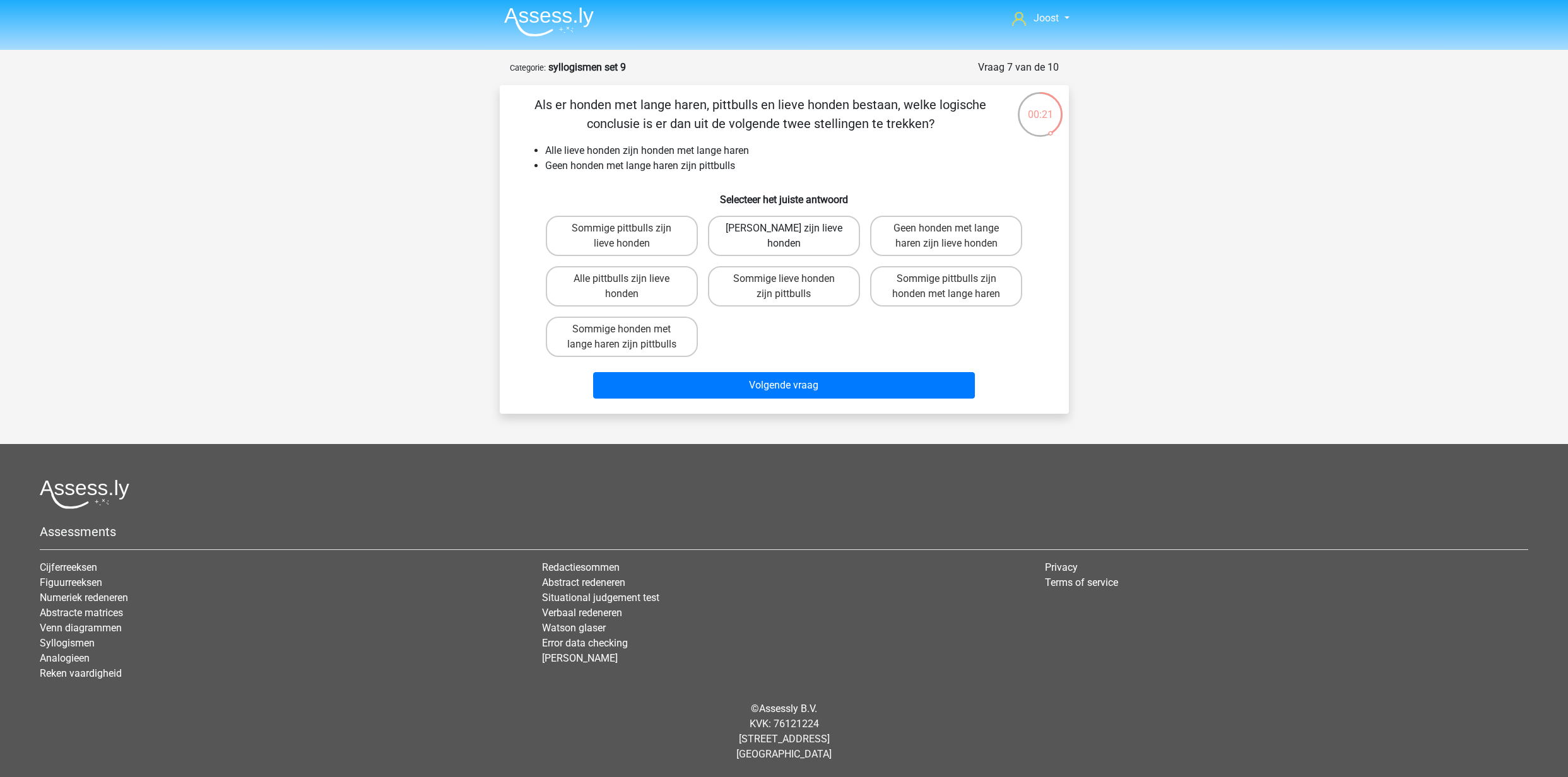
click at [842, 231] on label "Geen pittbulls zijn lieve honden" at bounding box center [784, 235] width 152 height 41
click at [792, 231] on input "Geen pittbulls zijn lieve honden" at bounding box center [788, 232] width 8 height 8
radio input "true"
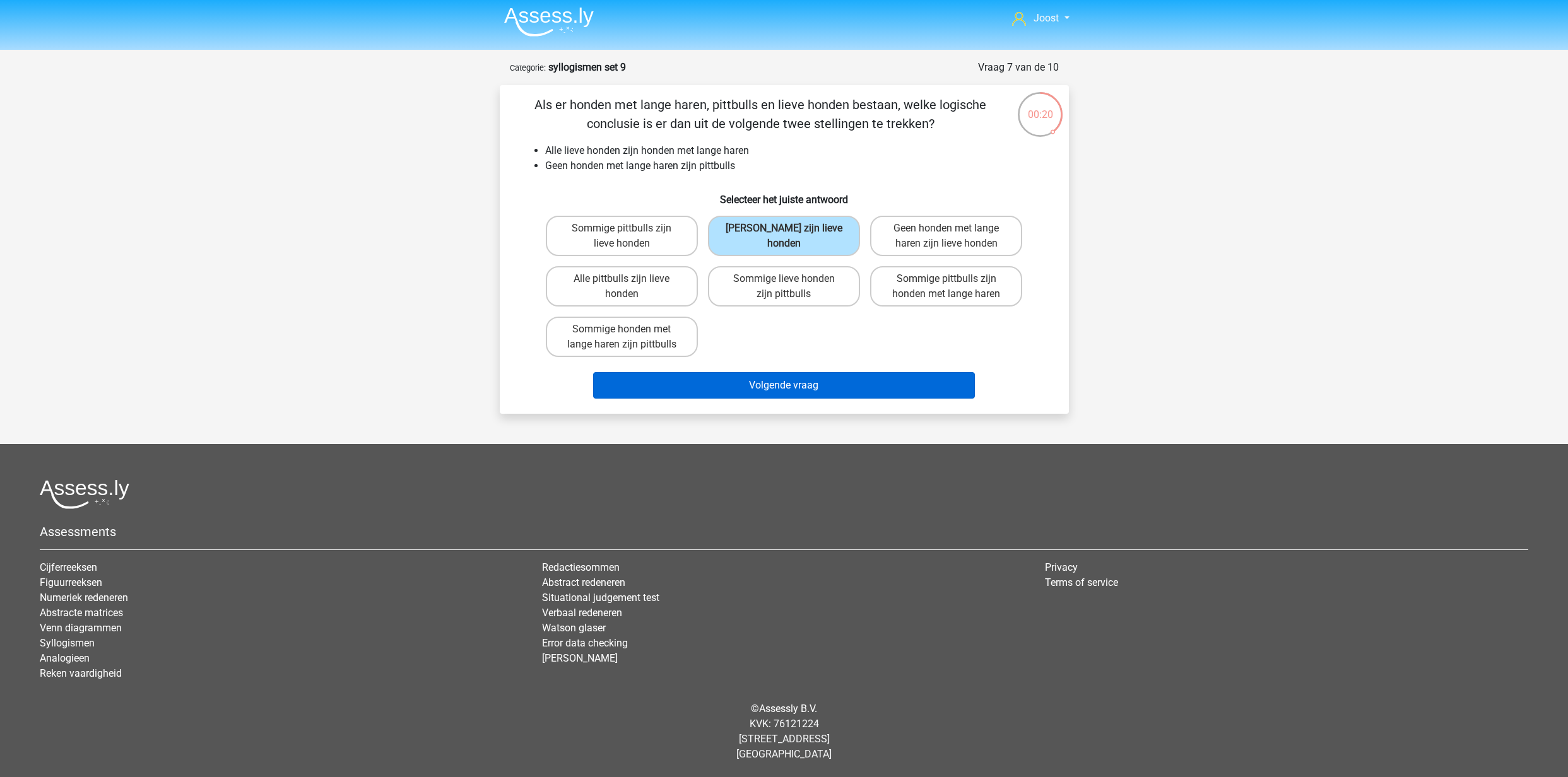
click at [848, 393] on button "Volgende vraag" at bounding box center [784, 385] width 382 height 27
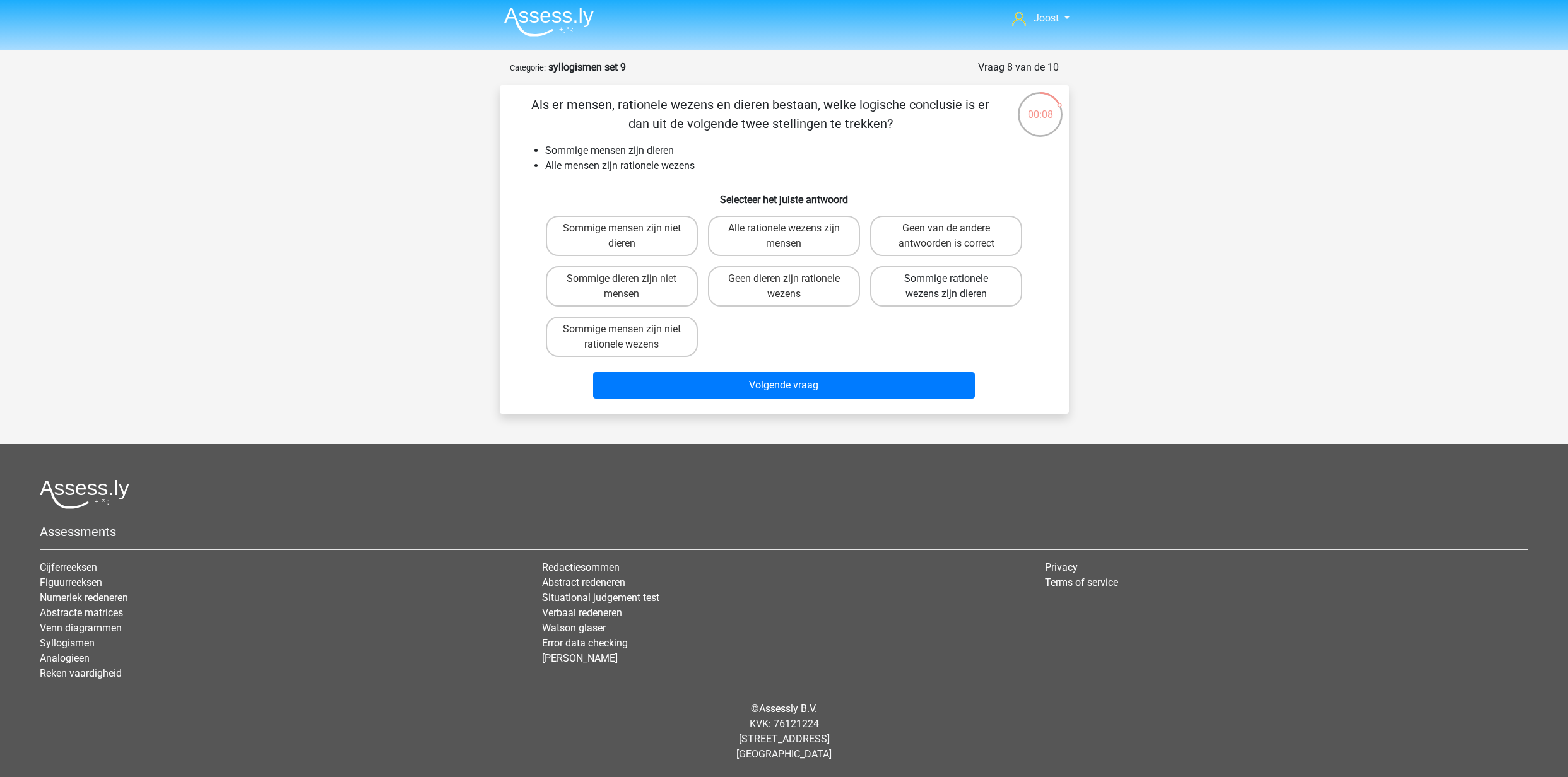
click at [933, 280] on label "Sommige rationele wezens zijn dieren" at bounding box center [946, 286] width 152 height 41
click at [946, 280] on input "Sommige rationele wezens zijn dieren" at bounding box center [950, 283] width 8 height 8
radio input "true"
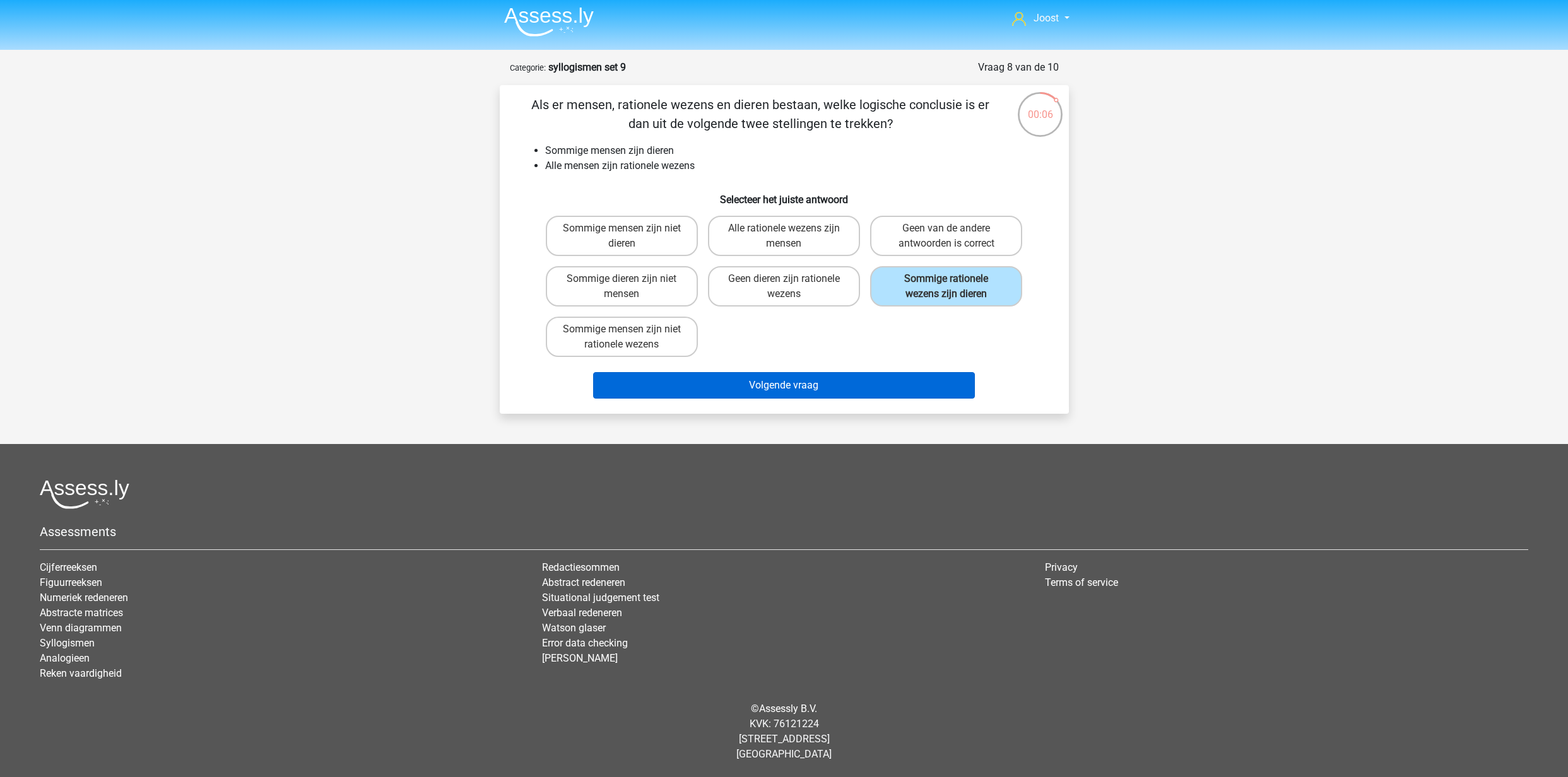
click at [808, 385] on button "Volgende vraag" at bounding box center [784, 385] width 382 height 27
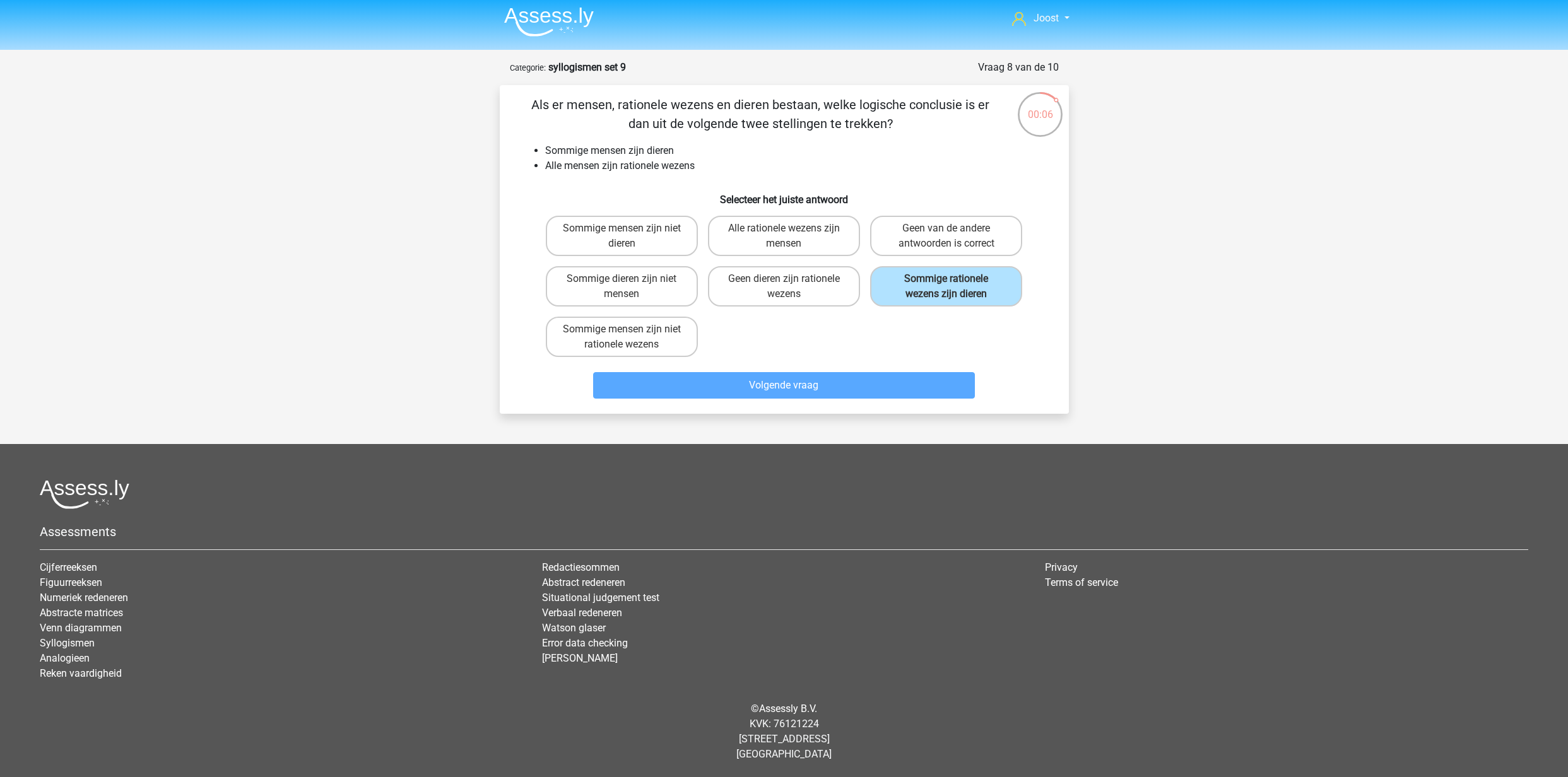
scroll to position [18, 0]
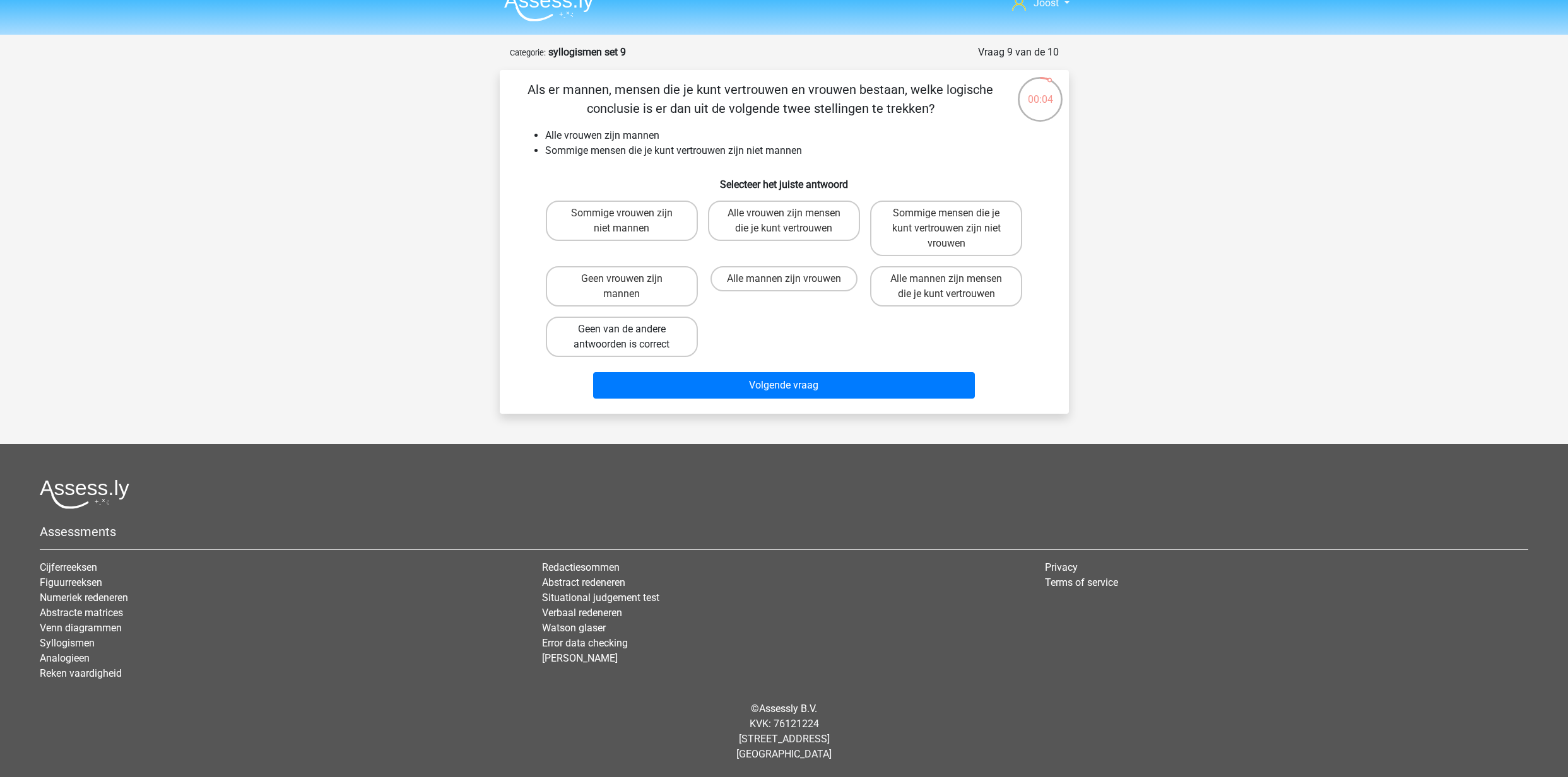
click at [664, 334] on label "Geen van de andere antwoorden is correct" at bounding box center [622, 336] width 152 height 41
click at [630, 334] on input "Geen van de andere antwoorden is correct" at bounding box center [625, 333] width 8 height 8
radio input "true"
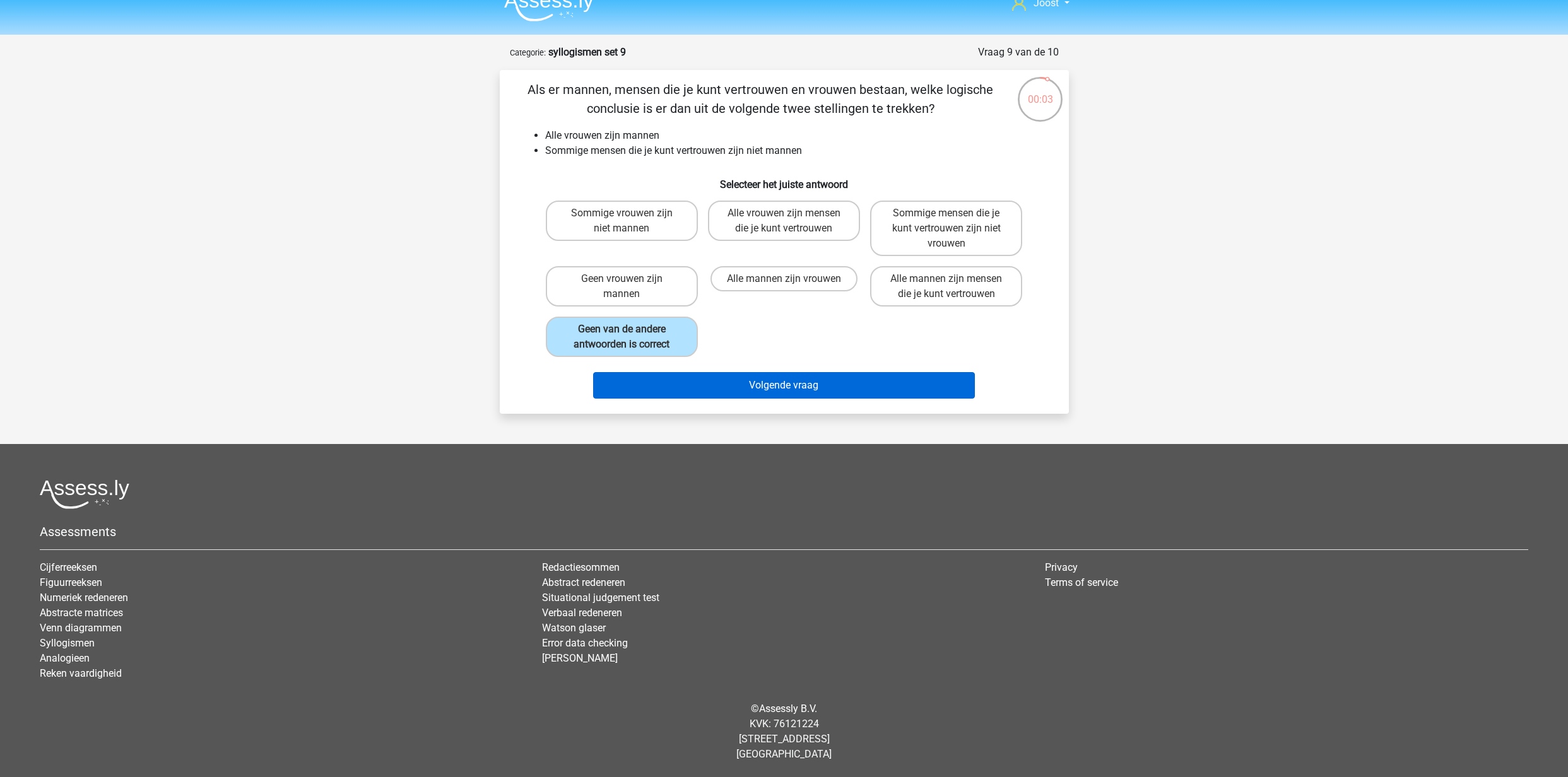
click at [745, 379] on button "Volgende vraag" at bounding box center [784, 385] width 382 height 27
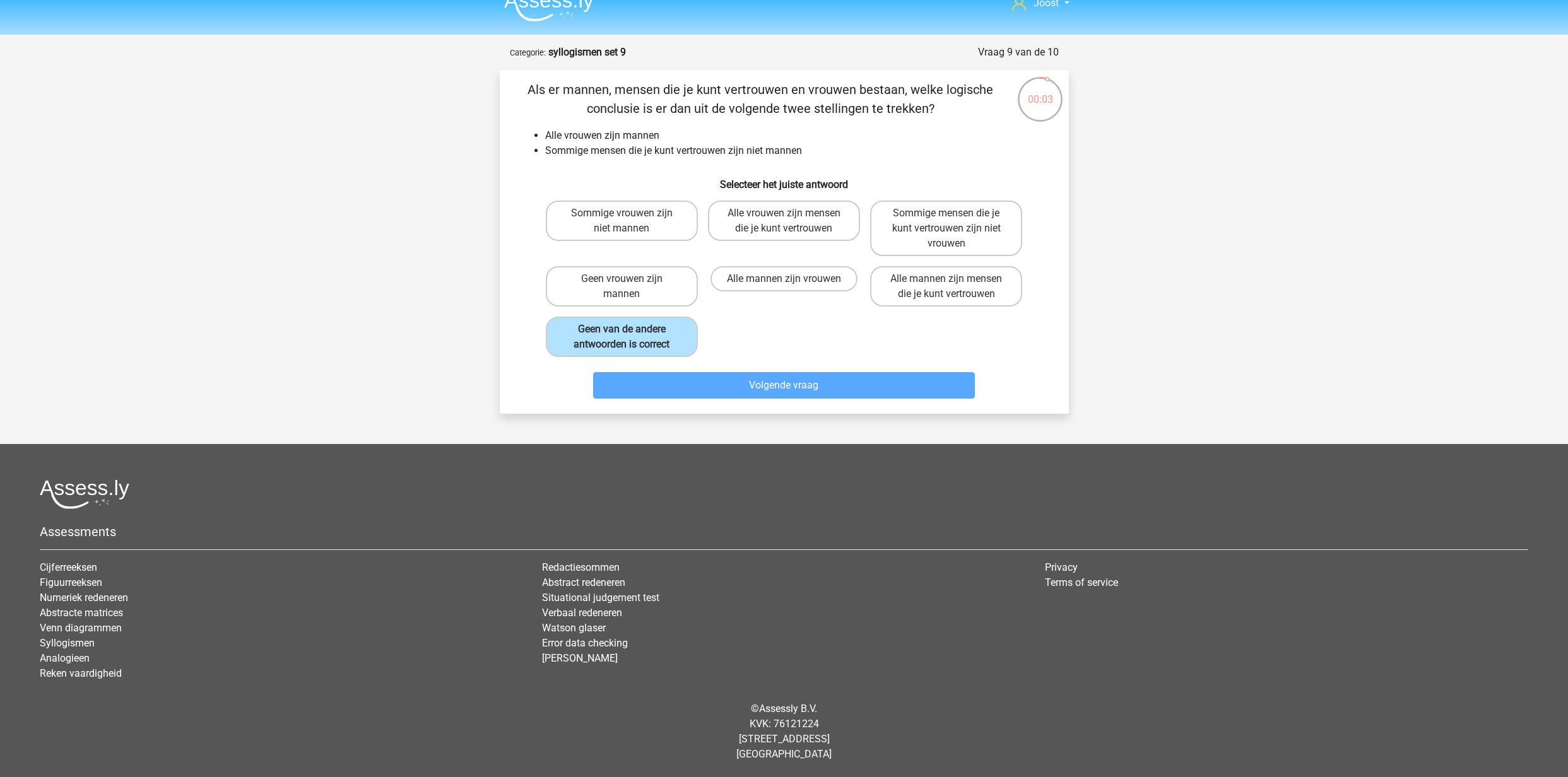
scroll to position [3, 0]
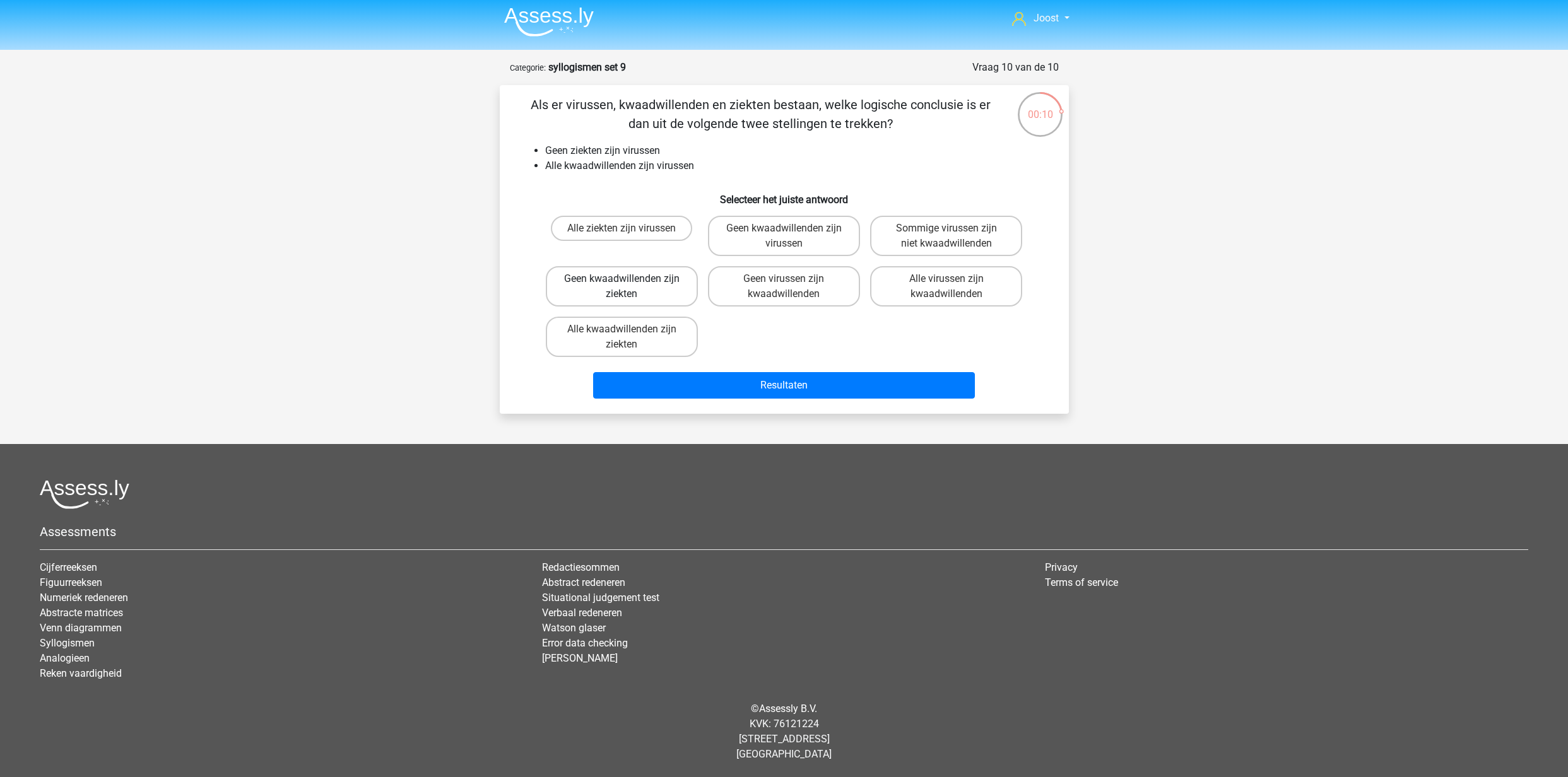
click at [646, 300] on label "Geen kwaadwillenden zijn ziekten" at bounding box center [622, 286] width 152 height 41
click at [630, 287] on input "Geen kwaadwillenden zijn ziekten" at bounding box center [625, 283] width 8 height 8
radio input "true"
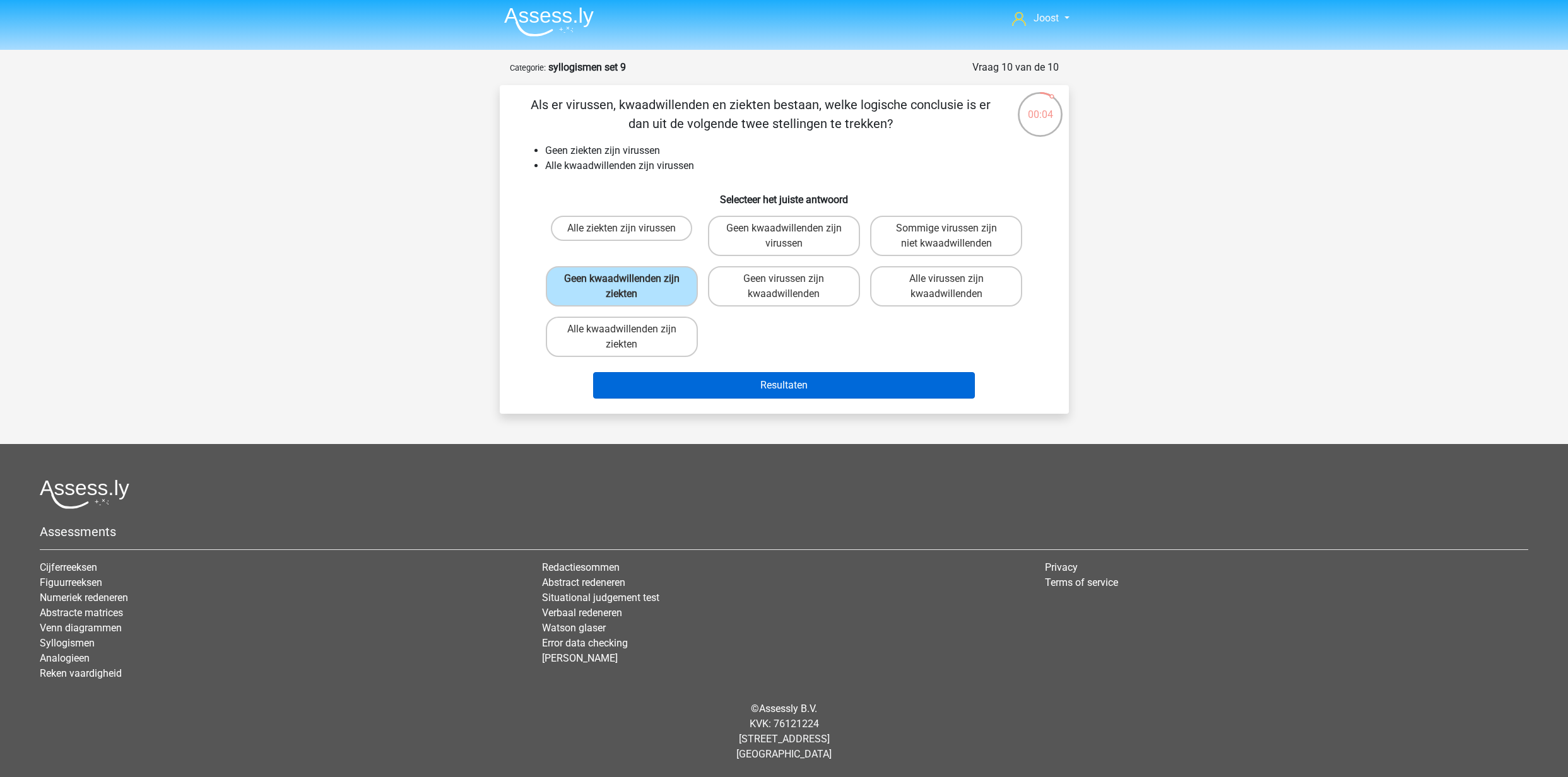
click at [772, 390] on button "Resultaten" at bounding box center [784, 385] width 382 height 27
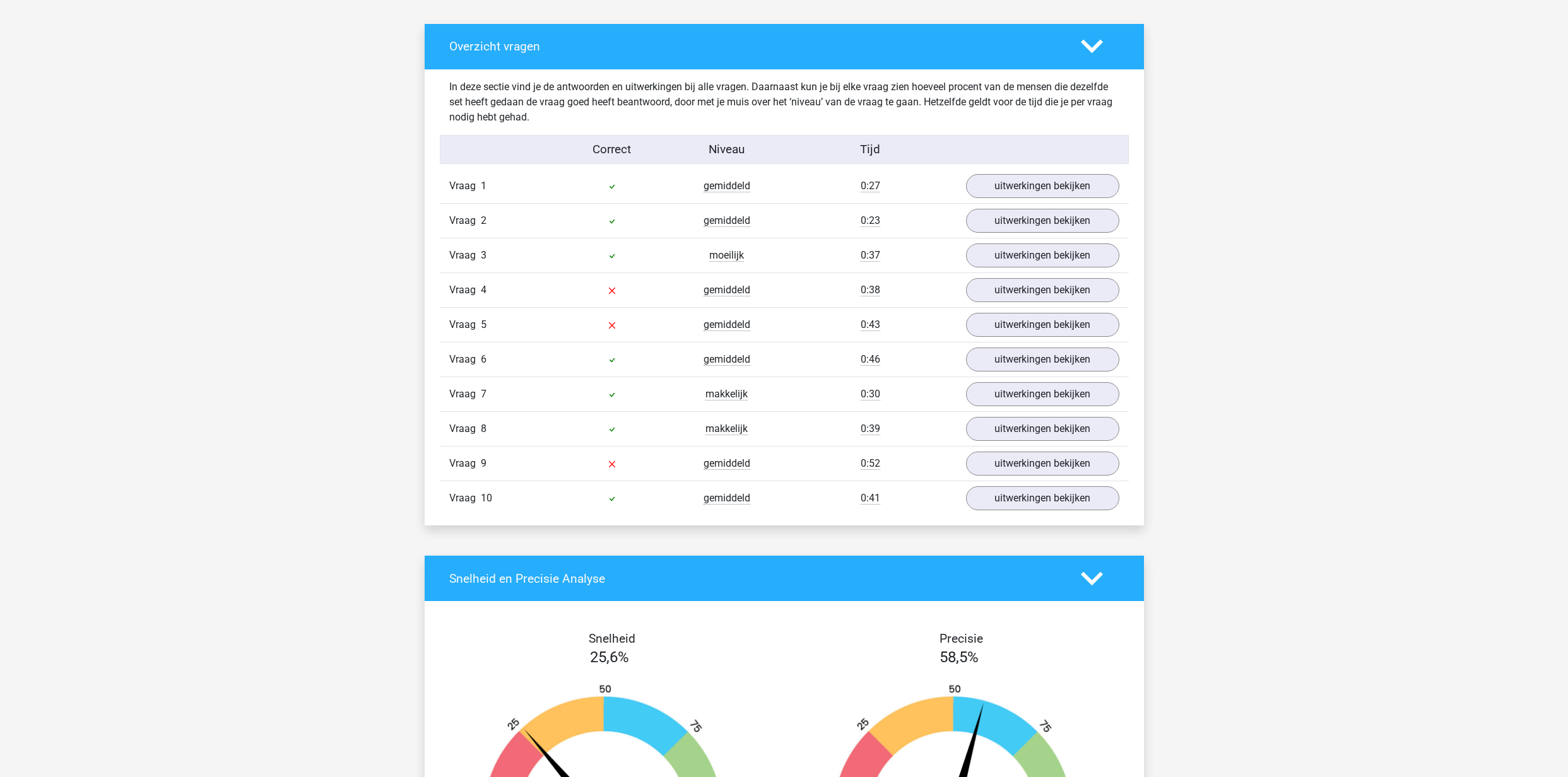
scroll to position [695, 0]
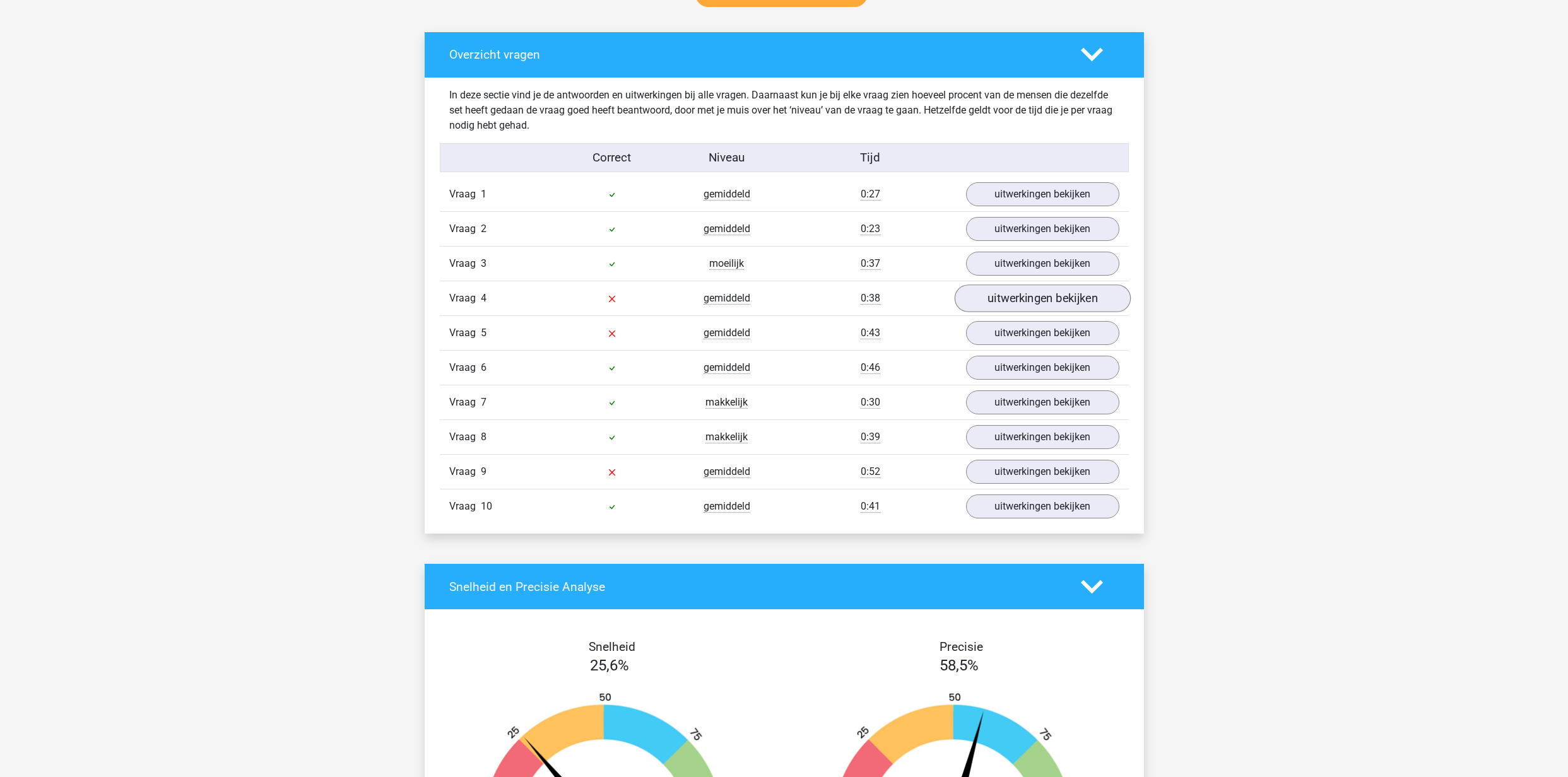
click at [1031, 303] on link "uitwerkingen bekijken" at bounding box center [1042, 299] width 176 height 28
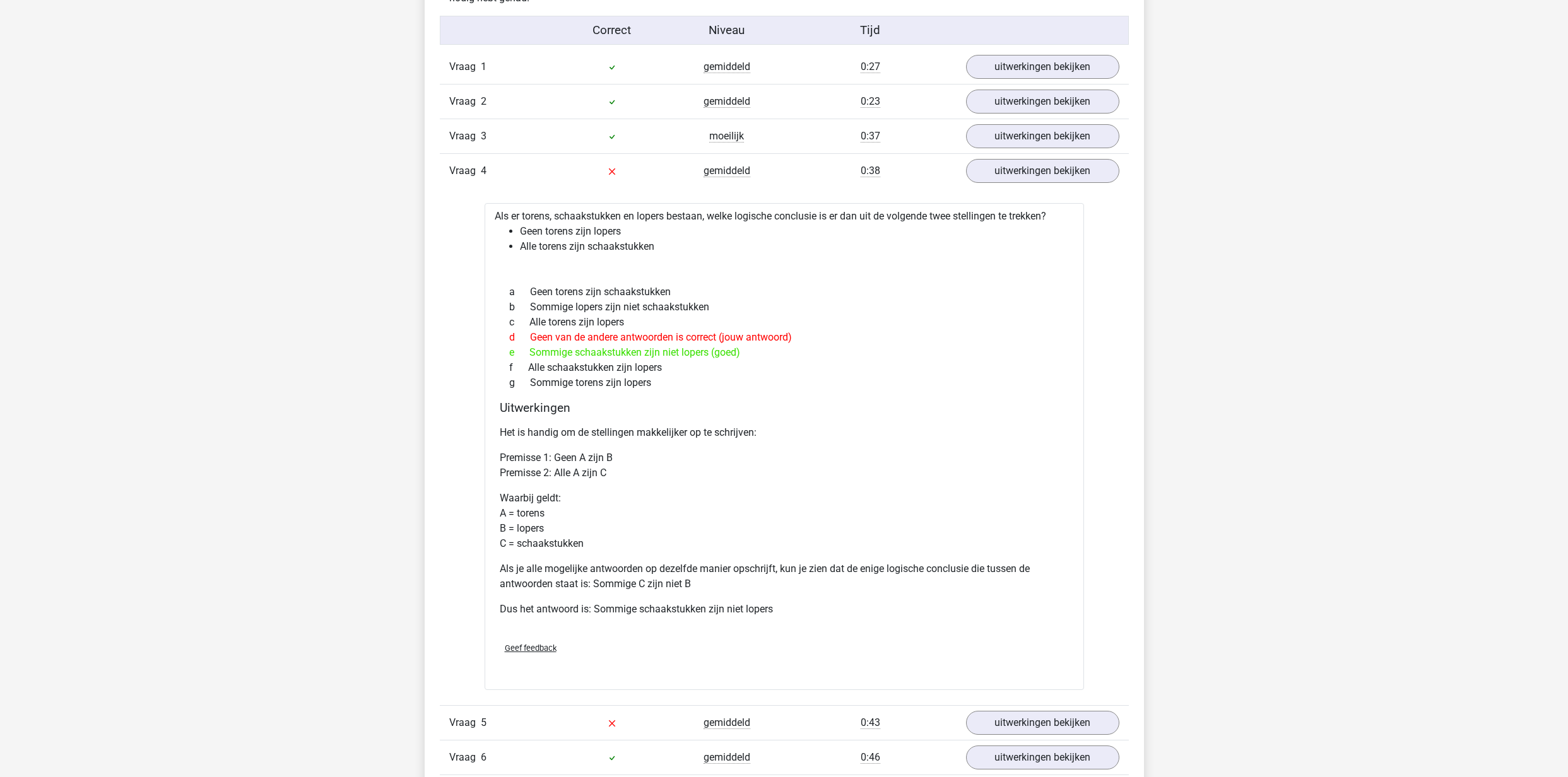
scroll to position [823, 0]
click at [987, 172] on link "uitwerkingen bekijken" at bounding box center [1042, 170] width 176 height 28
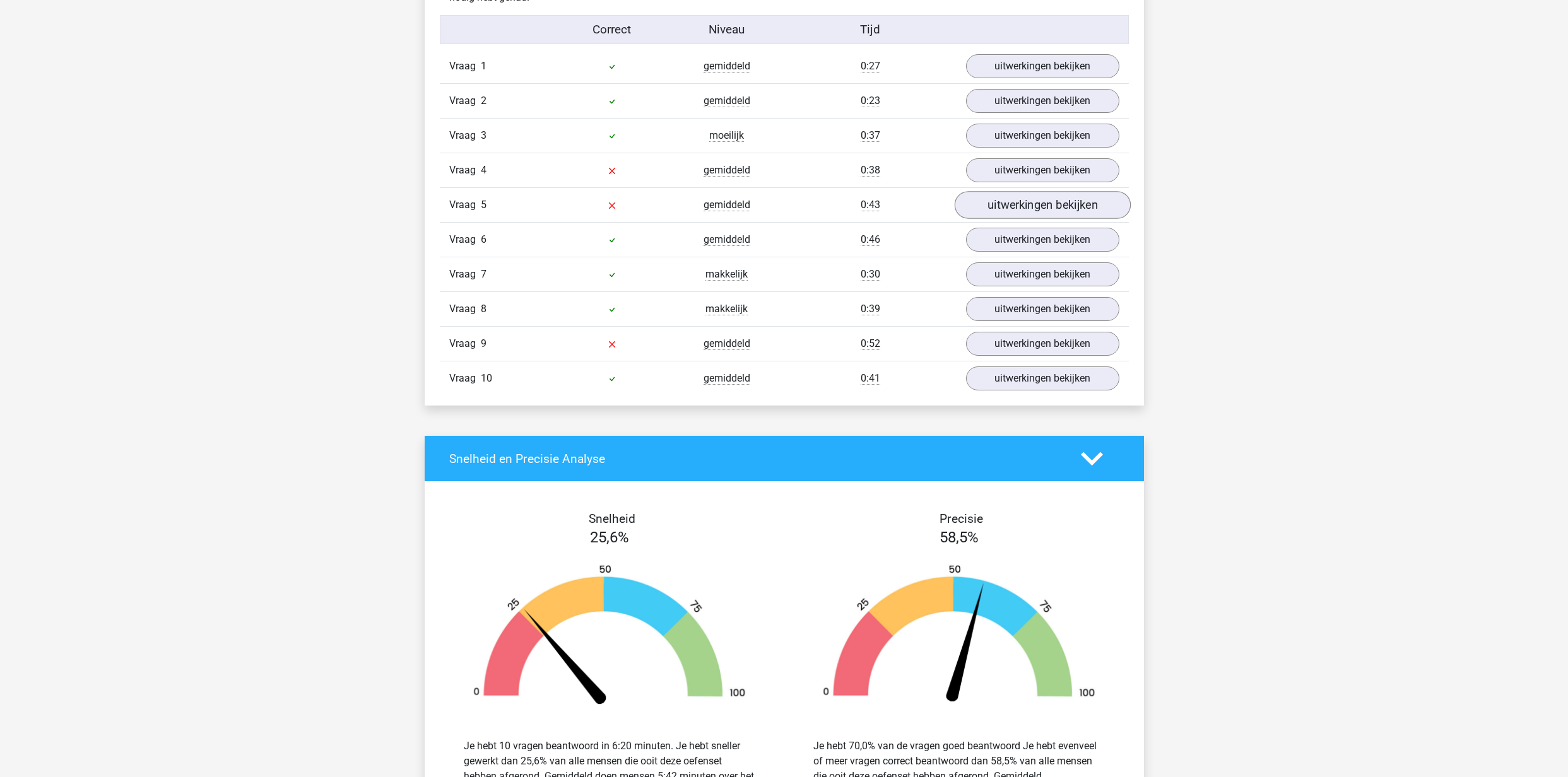
click at [1011, 210] on link "uitwerkingen bekijken" at bounding box center [1042, 205] width 176 height 28
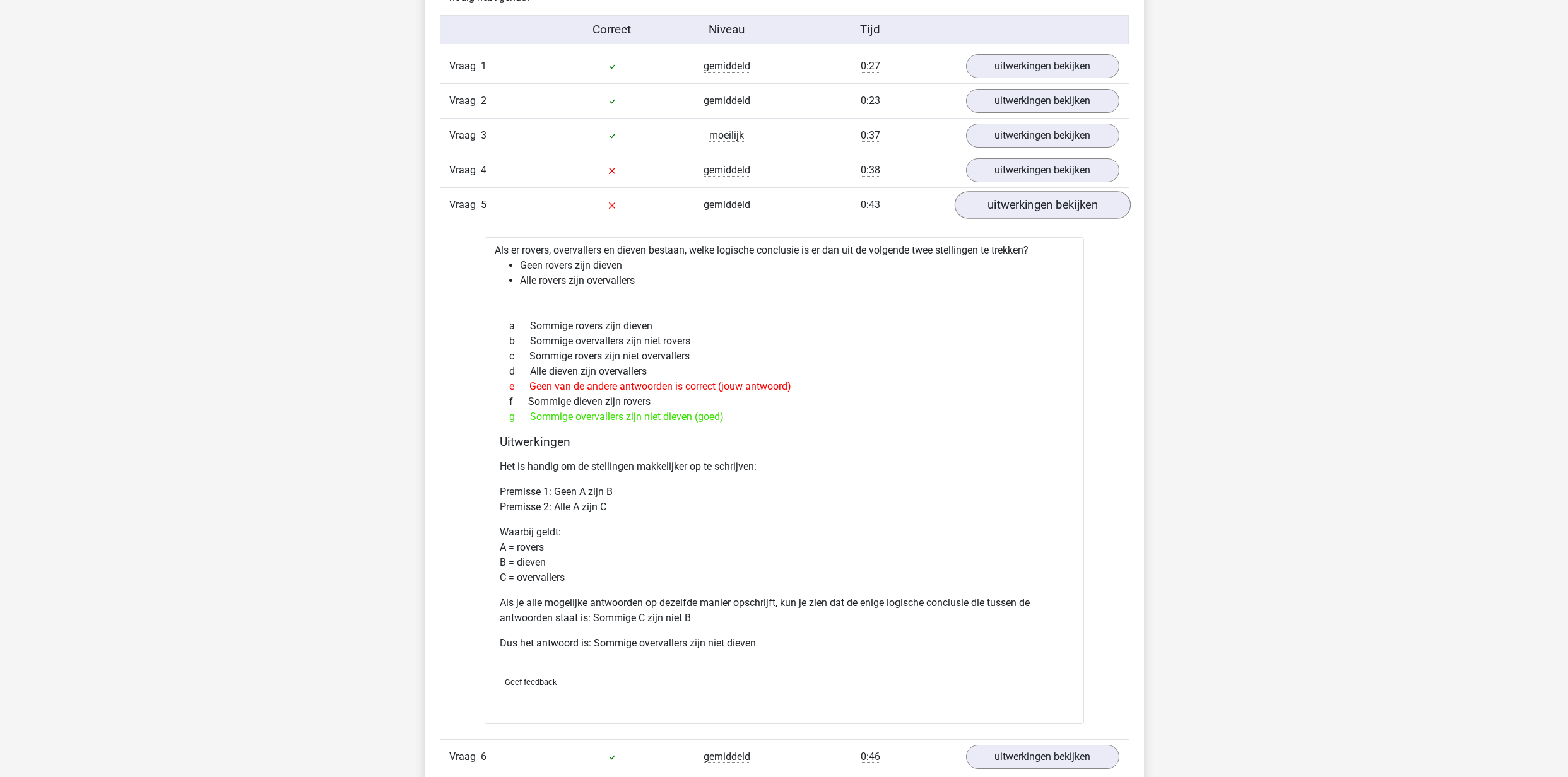
click at [1059, 204] on link "uitwerkingen bekijken" at bounding box center [1042, 205] width 176 height 28
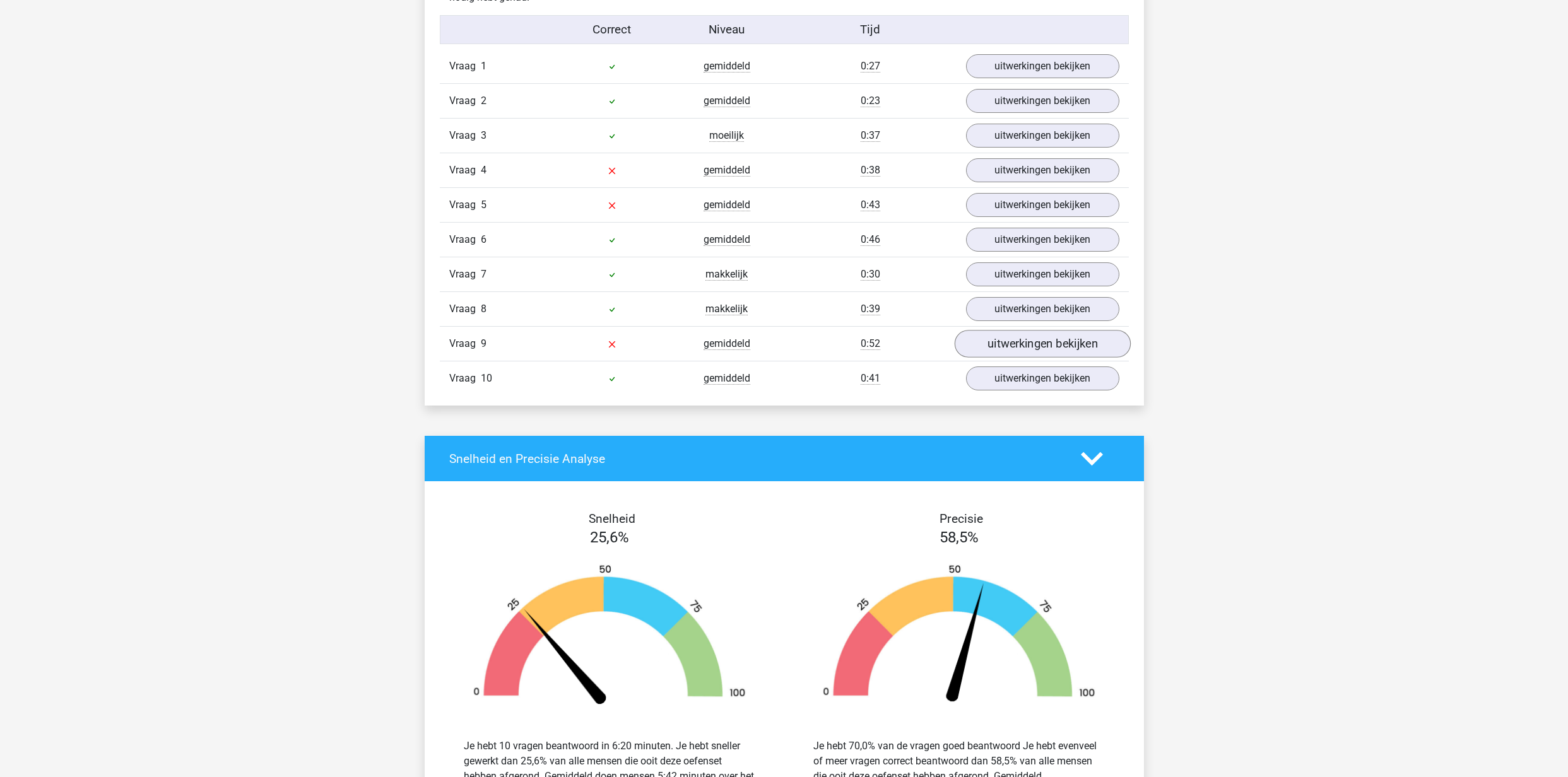
click at [980, 345] on link "uitwerkingen bekijken" at bounding box center [1042, 344] width 176 height 28
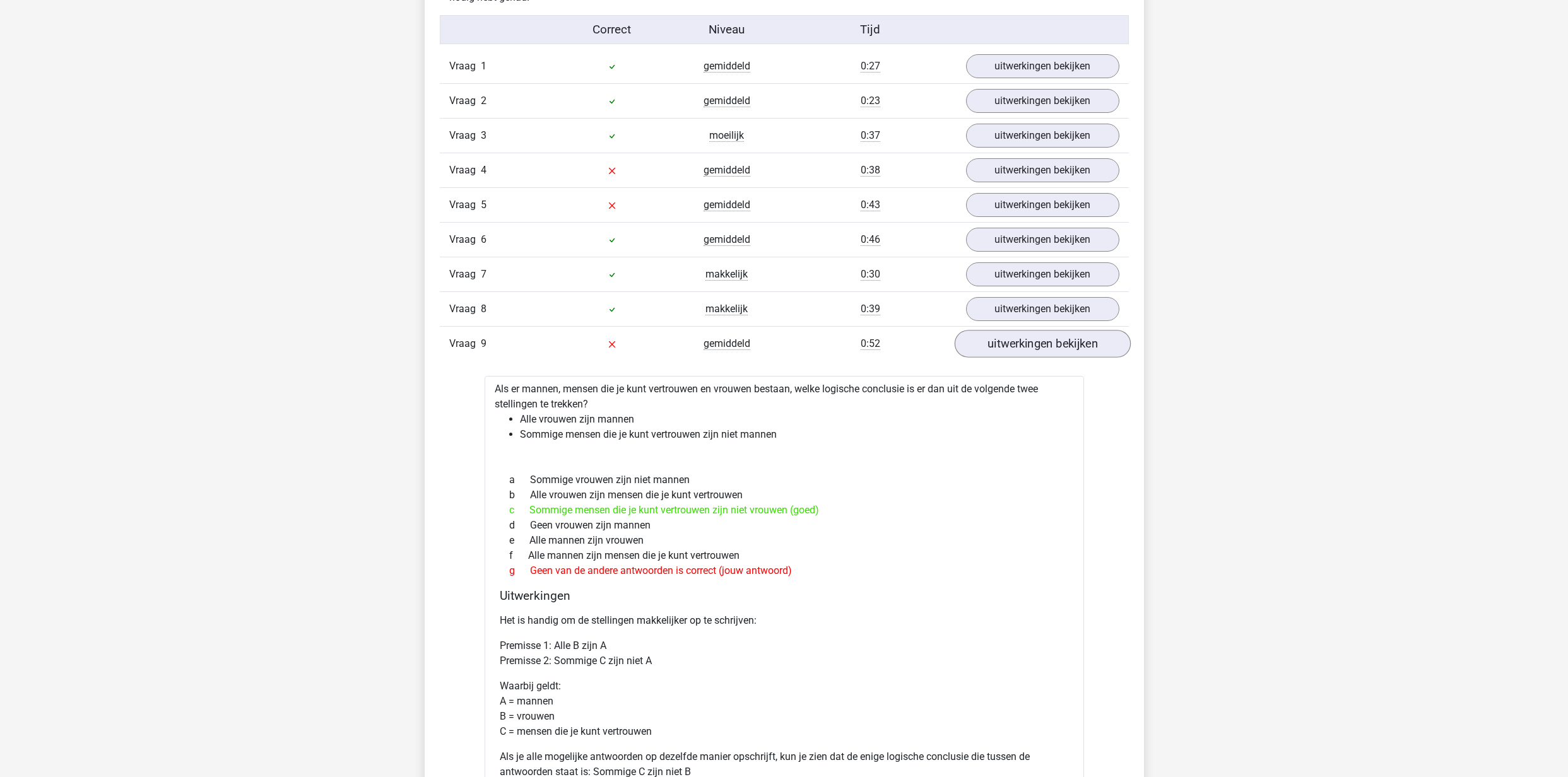
click at [992, 350] on link "uitwerkingen bekijken" at bounding box center [1042, 344] width 176 height 28
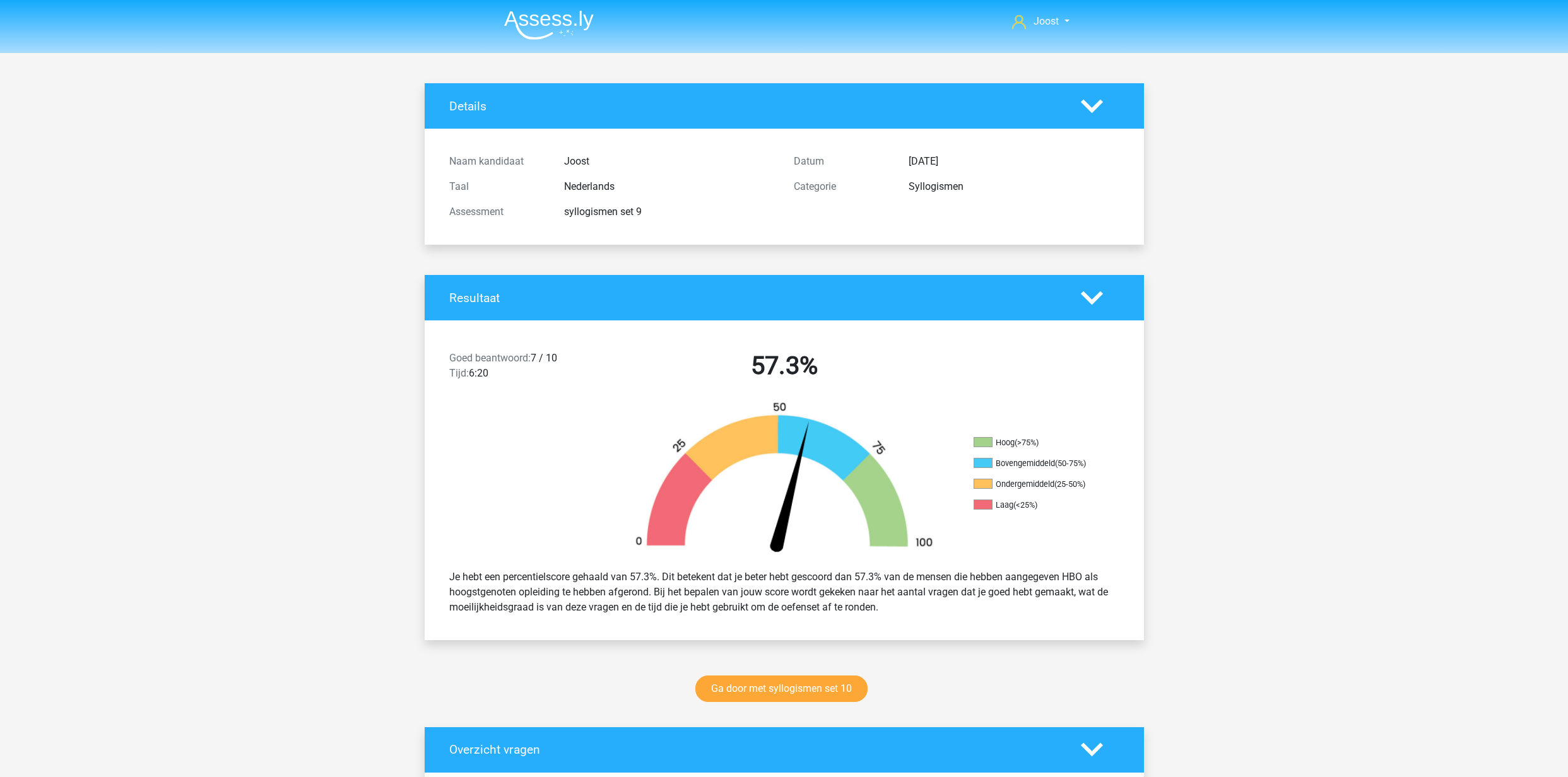
scroll to position [0, 0]
click at [557, 24] on img at bounding box center [549, 25] width 89 height 30
